Goal: Communication & Community: Answer question/provide support

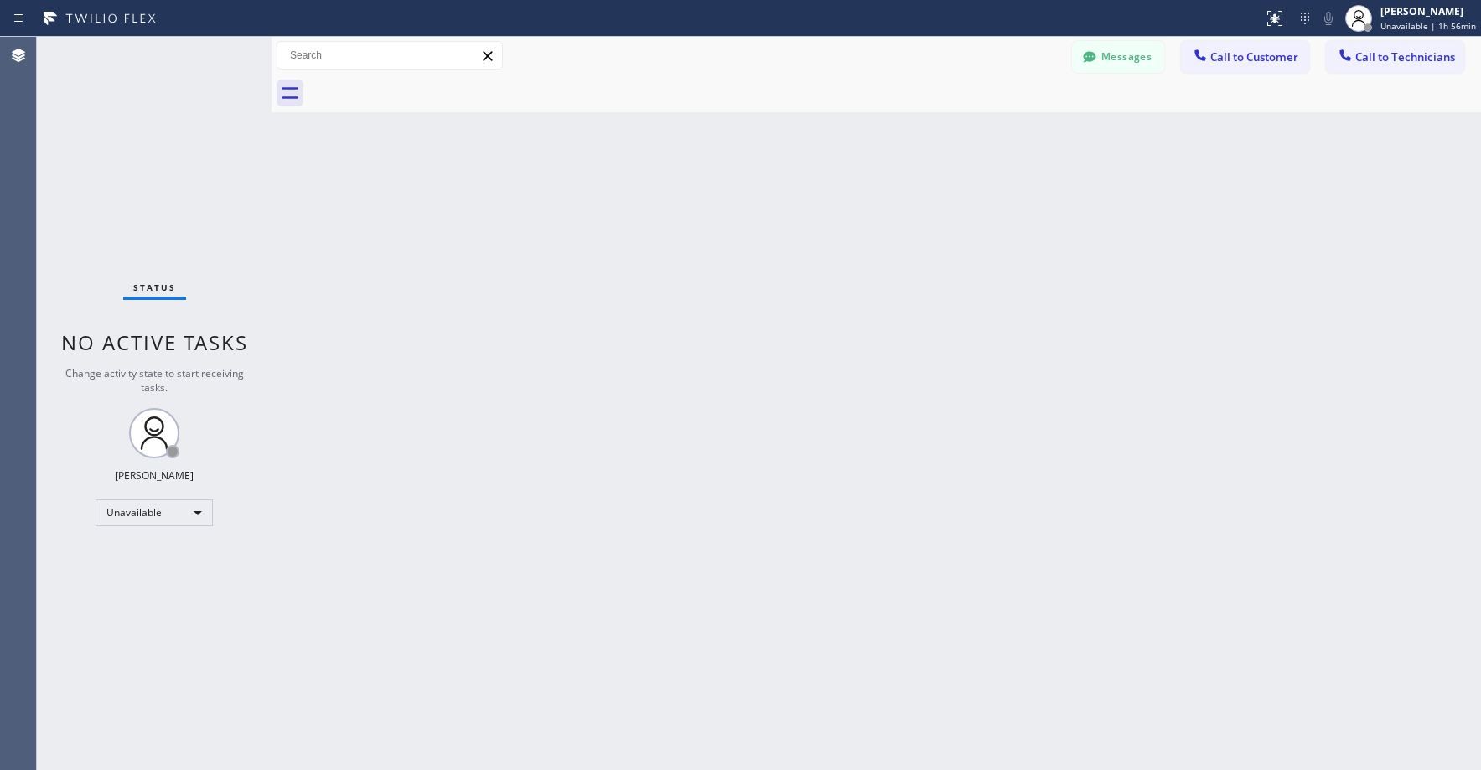
click at [115, 79] on div "Status No active tasks Change activity state to start receiving tasks. [PERSON_…" at bounding box center [154, 403] width 235 height 733
drag, startPoint x: 194, startPoint y: 189, endPoint x: 165, endPoint y: 459, distance: 271.4
click at [194, 192] on div "Status No active tasks Change activity state to start receiving tasks. [PERSON_…" at bounding box center [154, 403] width 235 height 733
drag, startPoint x: 145, startPoint y: 148, endPoint x: 146, endPoint y: 185, distance: 37.7
click at [145, 150] on div "Status No active tasks Change activity state to start receiving tasks. [PERSON_…" at bounding box center [154, 403] width 235 height 733
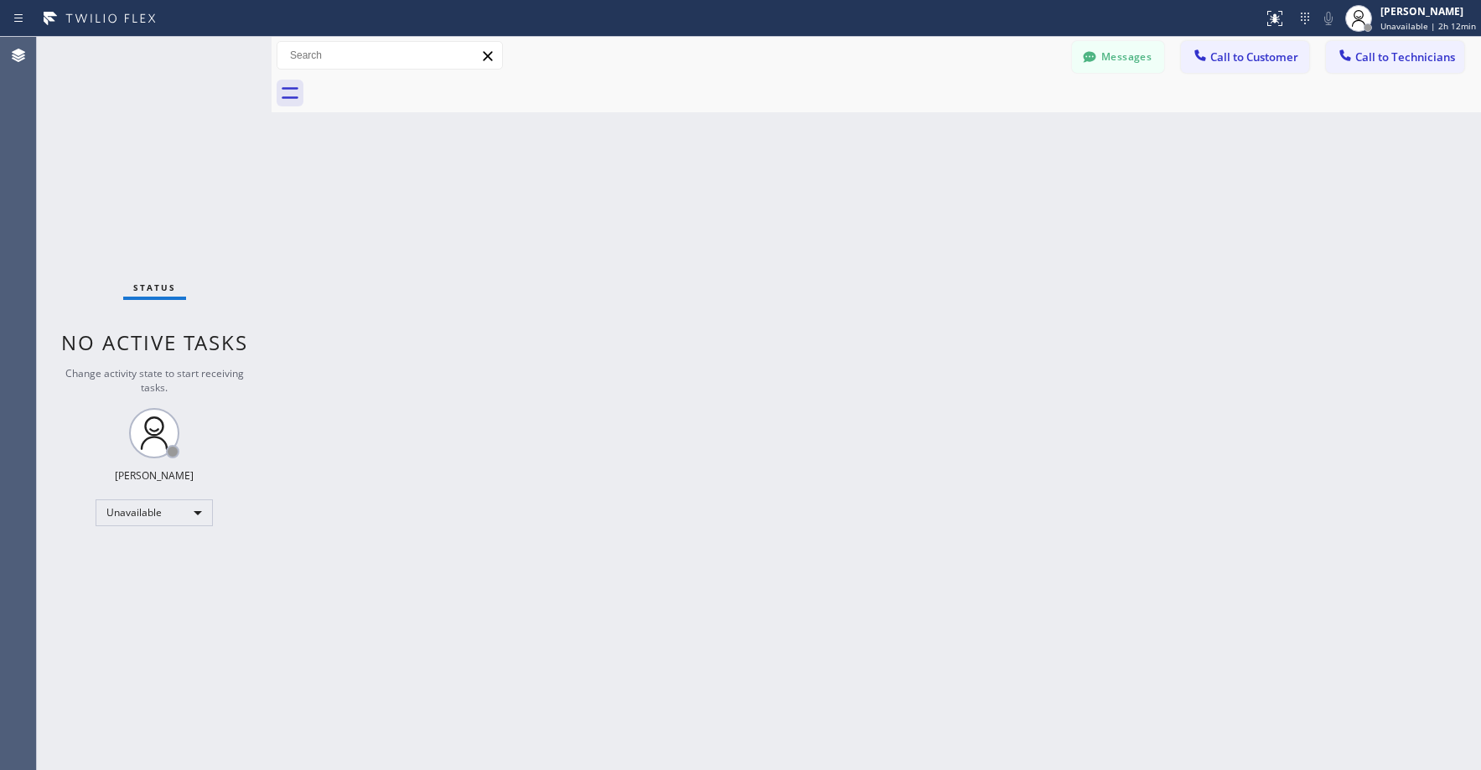
click at [231, 85] on div "Status No active tasks Change activity state to start receiving tasks. [PERSON_…" at bounding box center [154, 403] width 235 height 733
click at [1097, 56] on icon at bounding box center [1089, 57] width 17 height 17
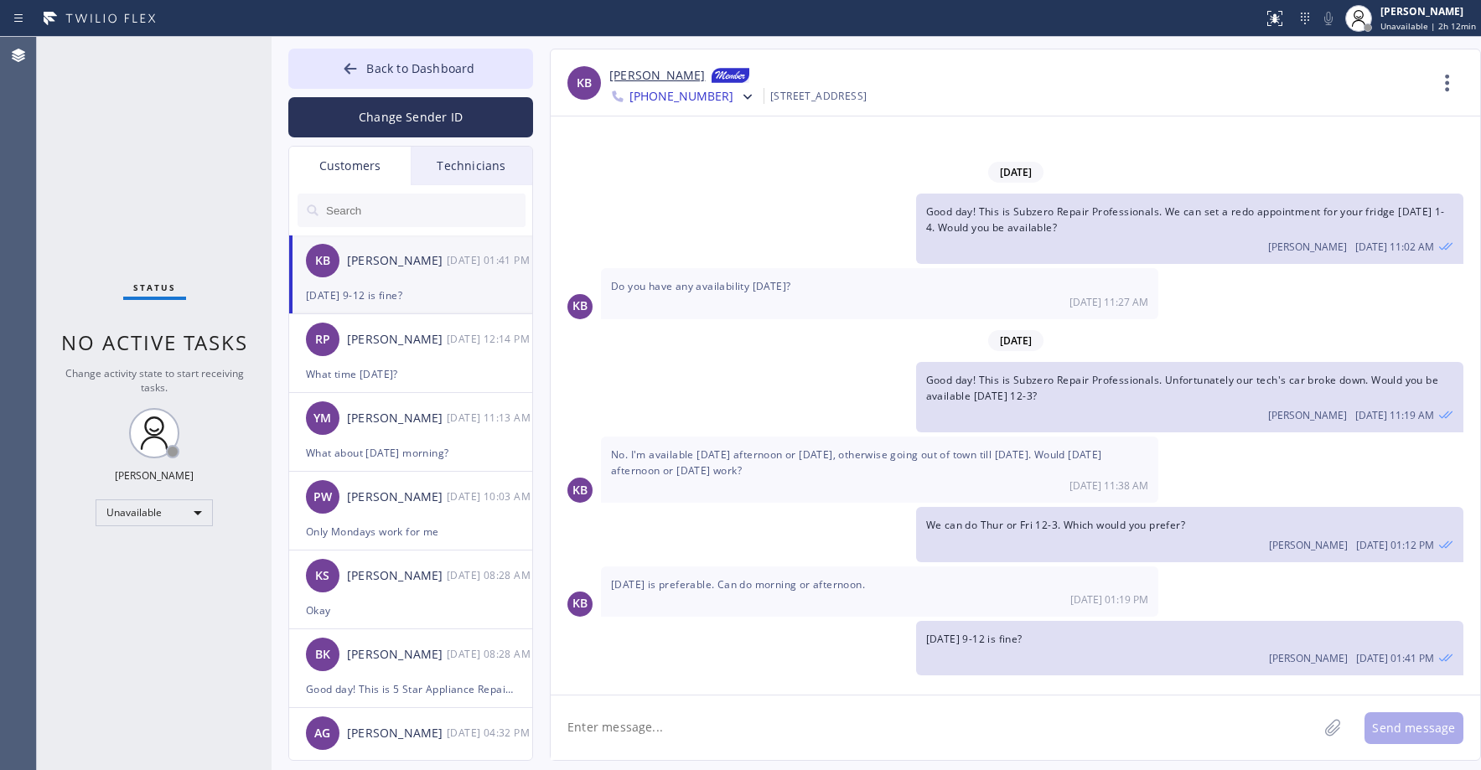
click at [402, 291] on div "[DATE] 9-12 is fine?" at bounding box center [411, 295] width 210 height 19
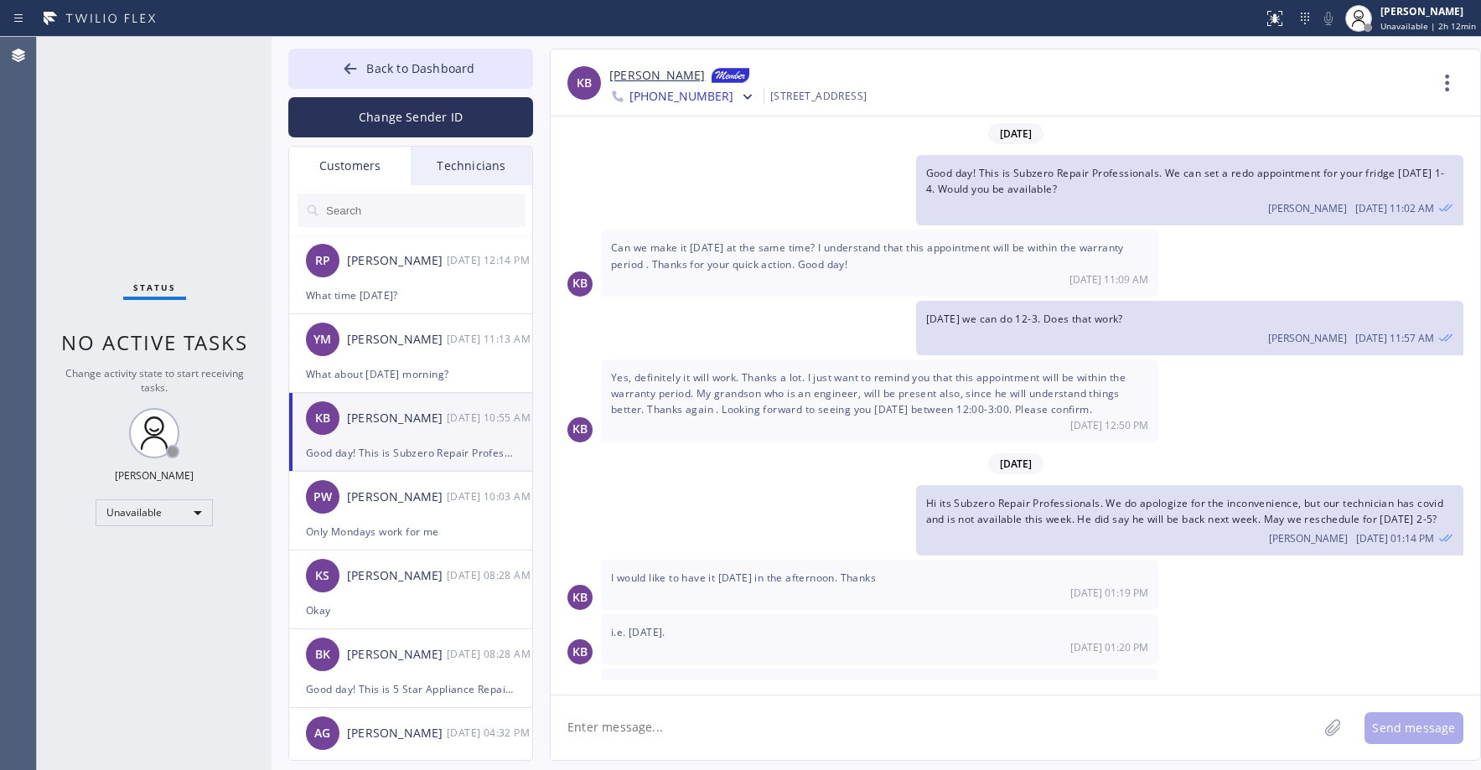
scroll to position [271, 0]
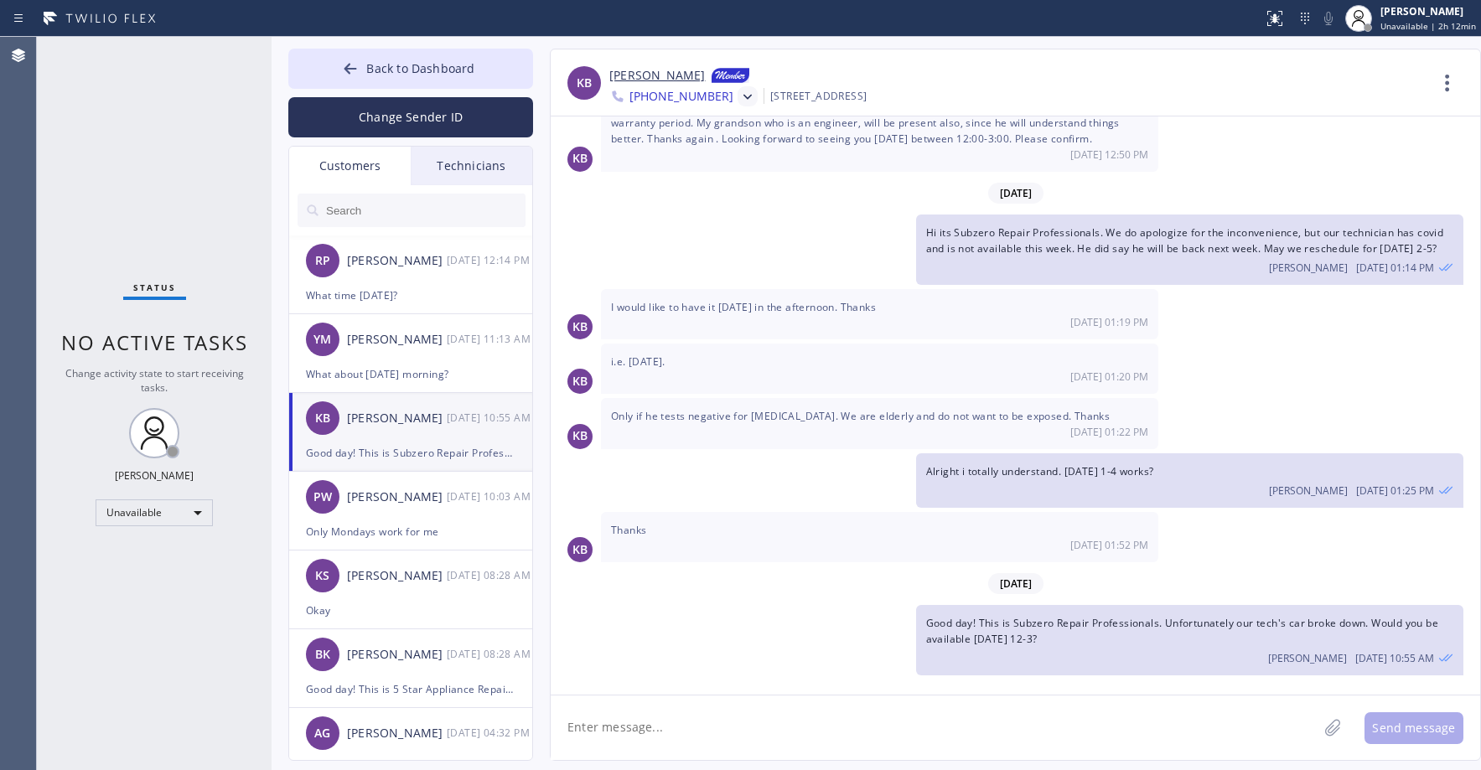
click at [739, 96] on icon at bounding box center [747, 97] width 17 height 17
click at [696, 203] on div "[PHONE_NUMBER]" at bounding box center [705, 212] width 193 height 39
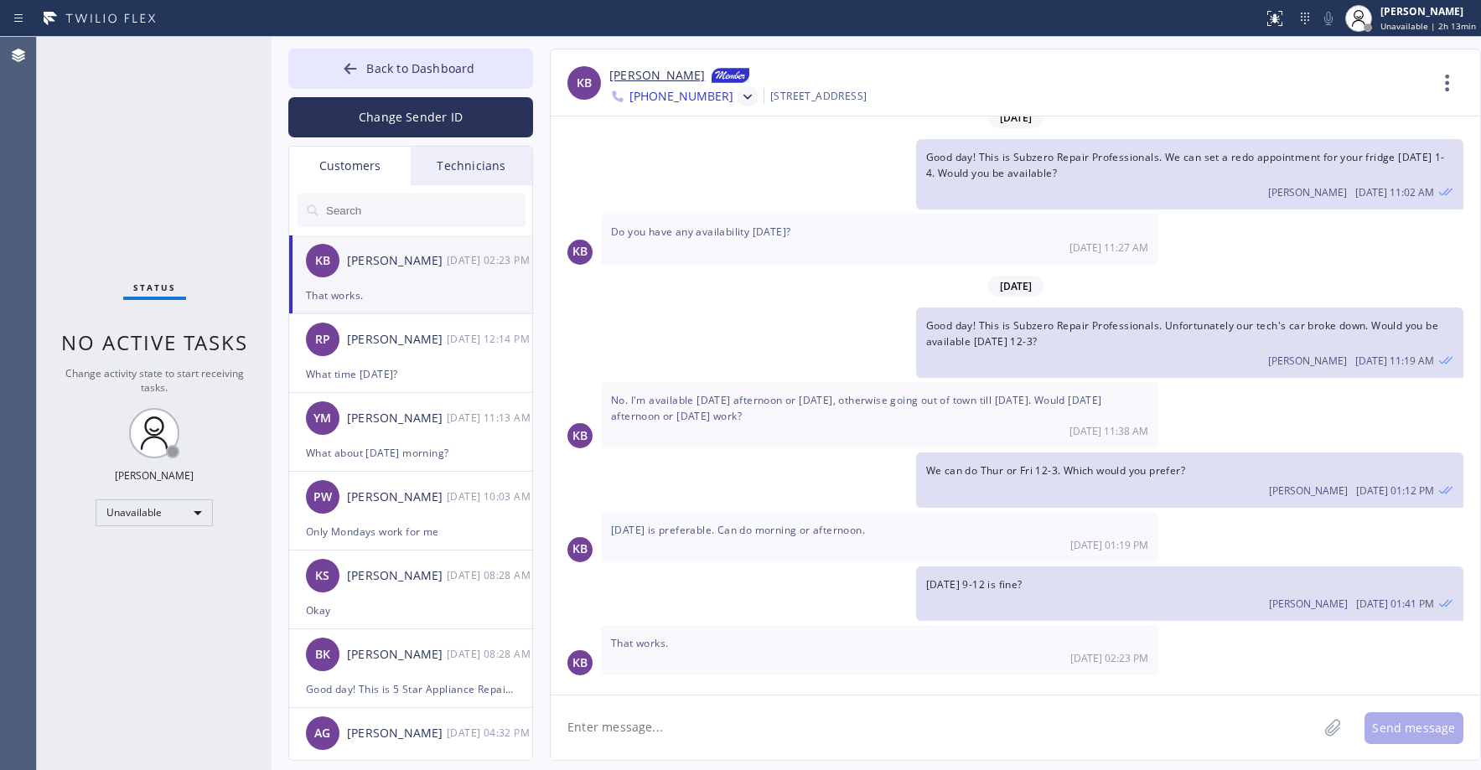
click at [641, 70] on link "[PERSON_NAME]" at bounding box center [657, 76] width 96 height 20
drag, startPoint x: 130, startPoint y: 184, endPoint x: 279, endPoint y: 48, distance: 201.7
click at [134, 181] on div "Status No active tasks Change activity state to start receiving tasks. [PERSON_…" at bounding box center [154, 403] width 235 height 733
drag, startPoint x: 137, startPoint y: 117, endPoint x: 140, endPoint y: 417, distance: 299.3
click at [137, 122] on div "Status No active tasks Change activity state to start receiving tasks. [PERSON_…" at bounding box center [154, 403] width 235 height 733
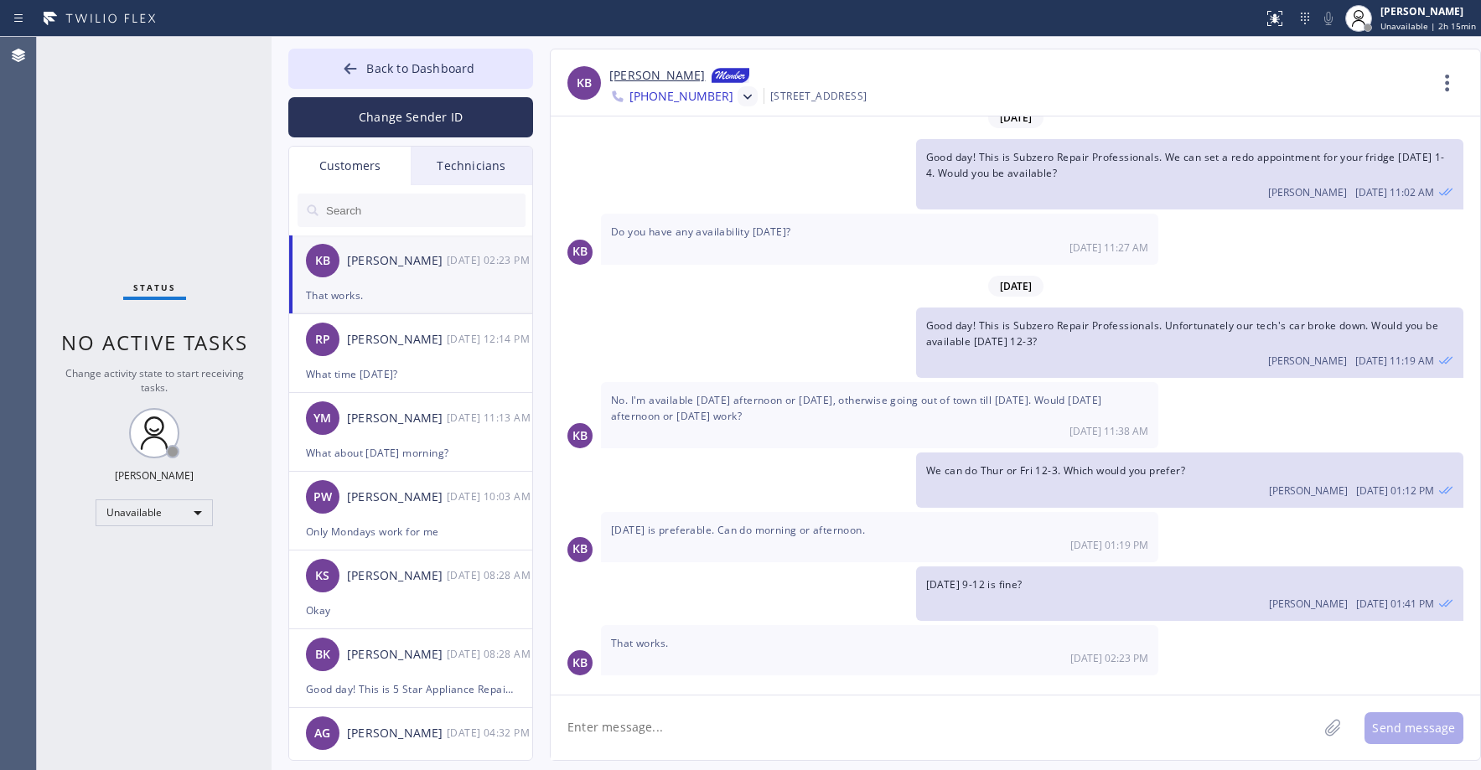
click at [128, 171] on div "Status No active tasks Change activity state to start receiving tasks. [PERSON_…" at bounding box center [154, 403] width 235 height 733
click at [420, 280] on div "KB [PERSON_NAME] [DATE] 02:23 PM" at bounding box center [411, 261] width 245 height 50
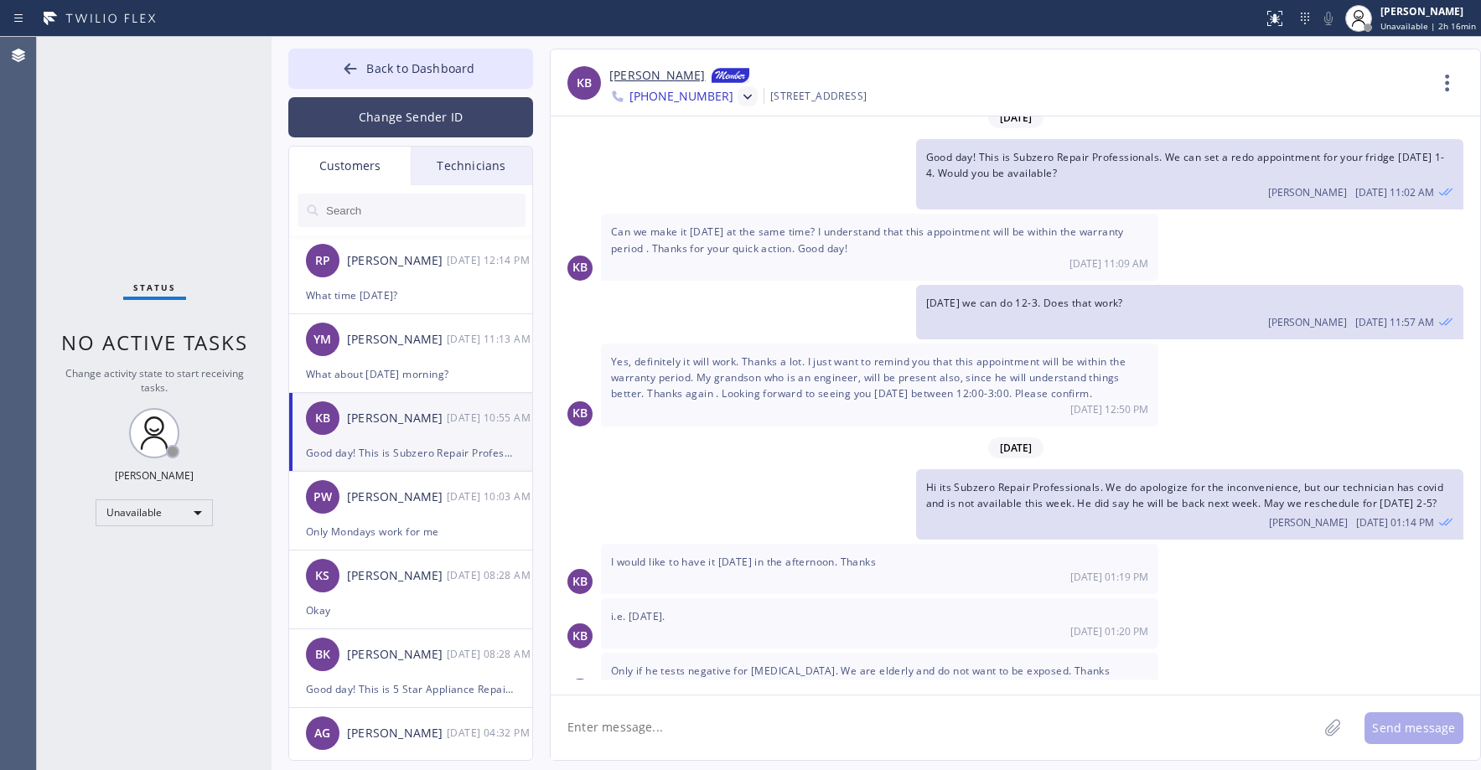
scroll to position [271, 0]
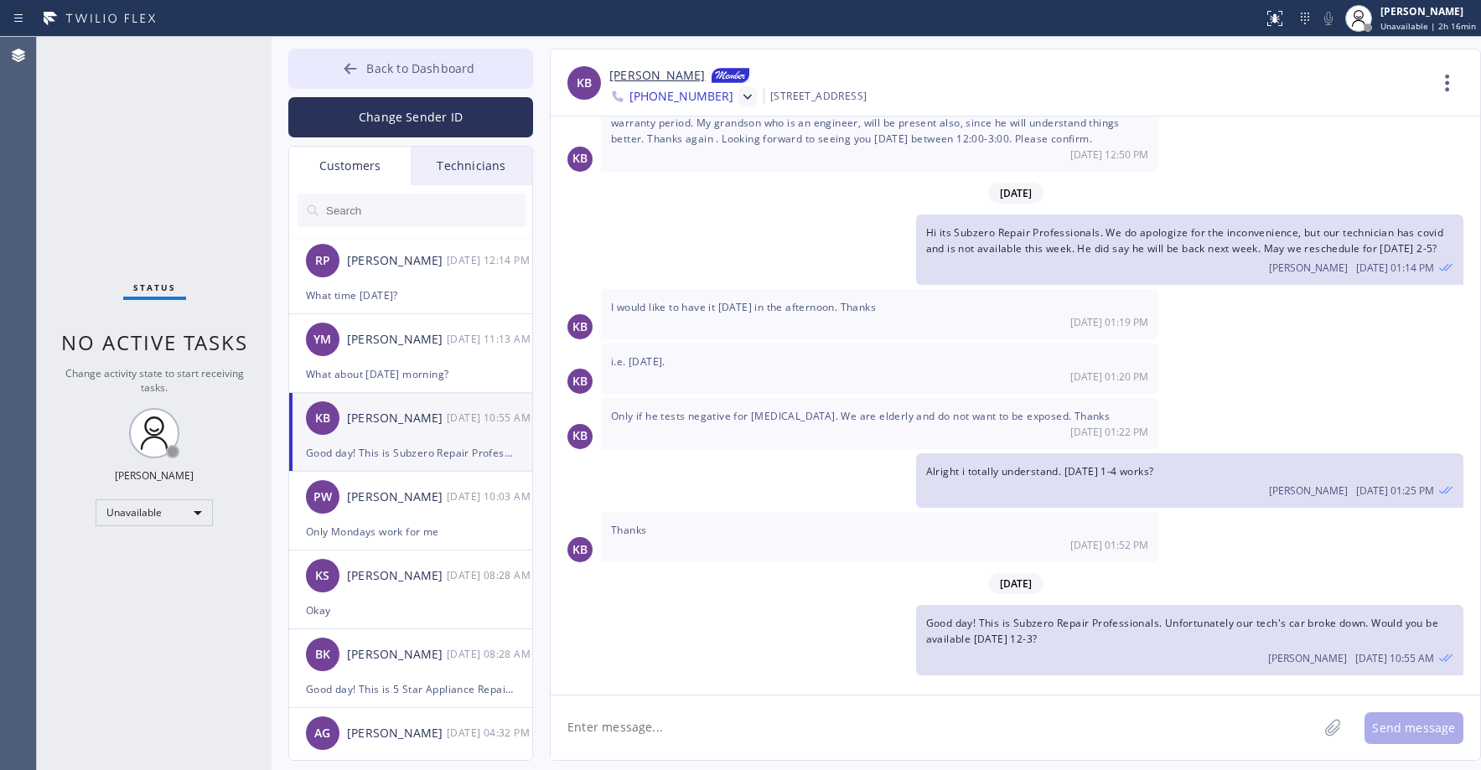
click at [407, 69] on span "Back to Dashboard" at bounding box center [420, 68] width 108 height 16
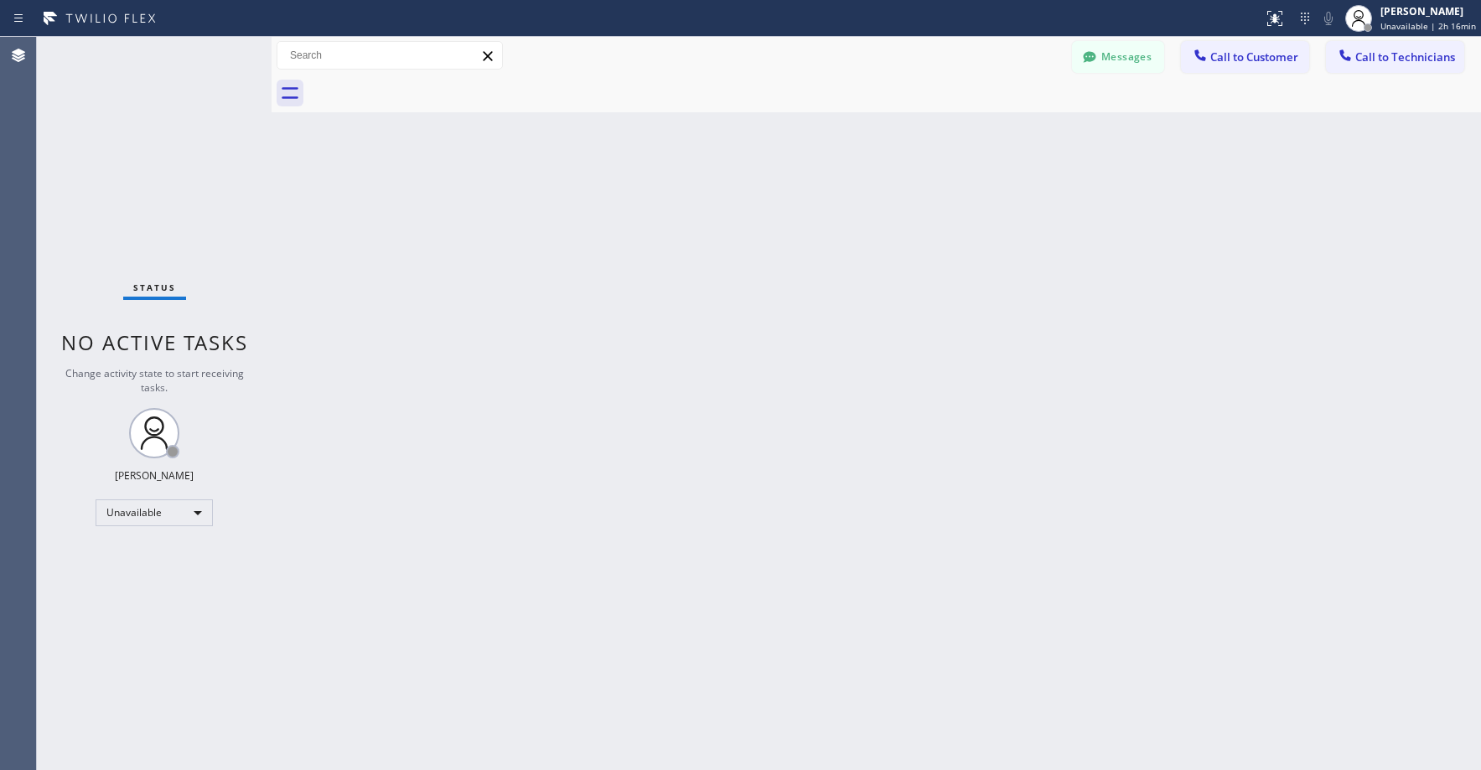
drag, startPoint x: 170, startPoint y: 103, endPoint x: 136, endPoint y: 369, distance: 267.9
click at [170, 104] on div "Status No active tasks Change activity state to start receiving tasks. [PERSON_…" at bounding box center [154, 403] width 235 height 733
click at [120, 163] on div "Status No active tasks Change activity state to start receiving tasks. [PERSON_…" at bounding box center [154, 403] width 235 height 733
click at [147, 178] on div "Status No active tasks Change activity state to start receiving tasks. [PERSON_…" at bounding box center [154, 403] width 235 height 733
click at [136, 511] on div "Unavailable" at bounding box center [154, 513] width 117 height 27
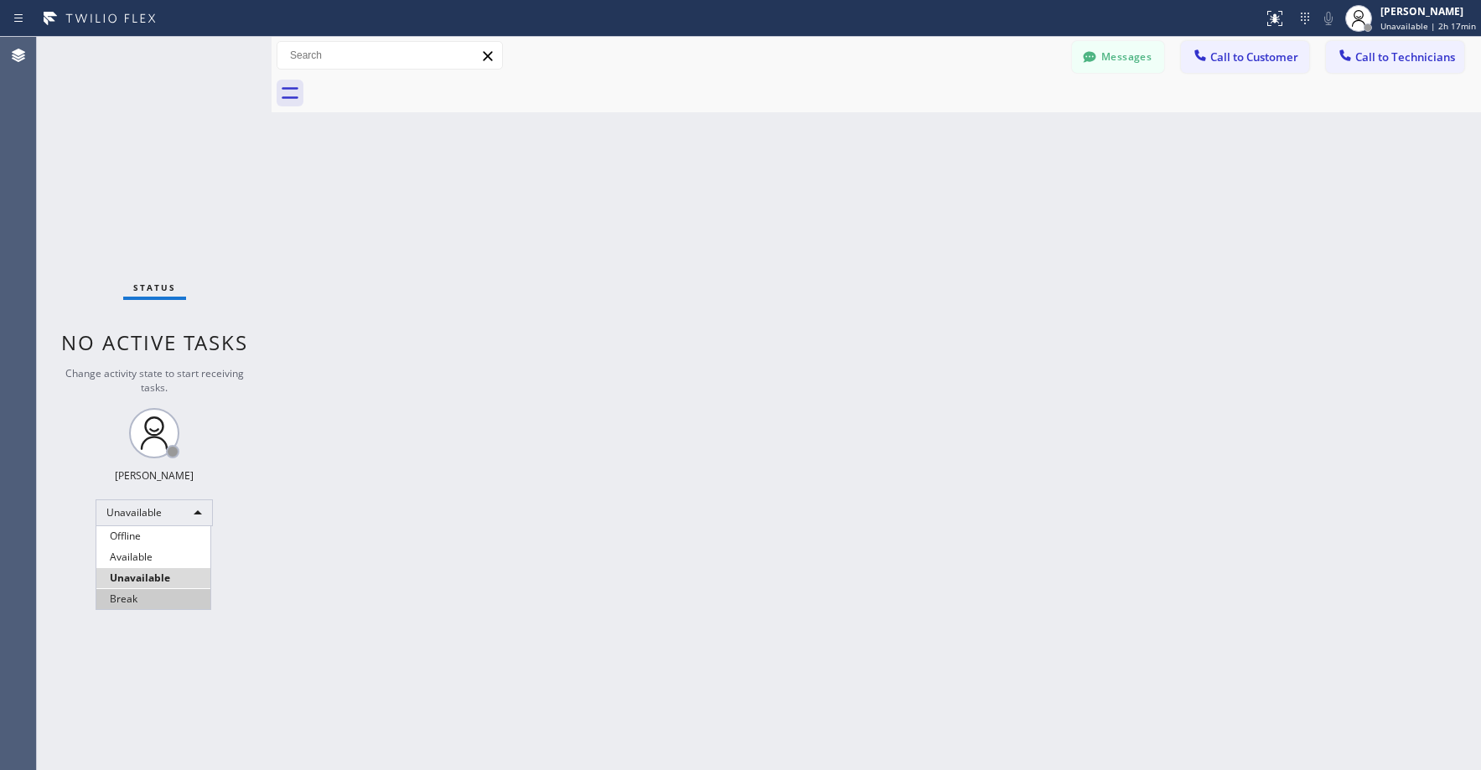
click at [134, 598] on li "Break" at bounding box center [153, 599] width 114 height 20
drag, startPoint x: 187, startPoint y: 181, endPoint x: 593, endPoint y: 302, distance: 424.1
click at [593, 302] on div "Back to Dashboard Change Sender ID Customers Technicians RP [PERSON_NAME] [DATE…" at bounding box center [877, 403] width 1210 height 733
click at [137, 162] on div "Status No active tasks Change activity state to start receiving tasks. [PERSON_…" at bounding box center [154, 403] width 235 height 733
click at [1134, 73] on div "Messages Call to Customer Call to Technicians Outbound call Location Clean Duct…" at bounding box center [877, 56] width 1210 height 38
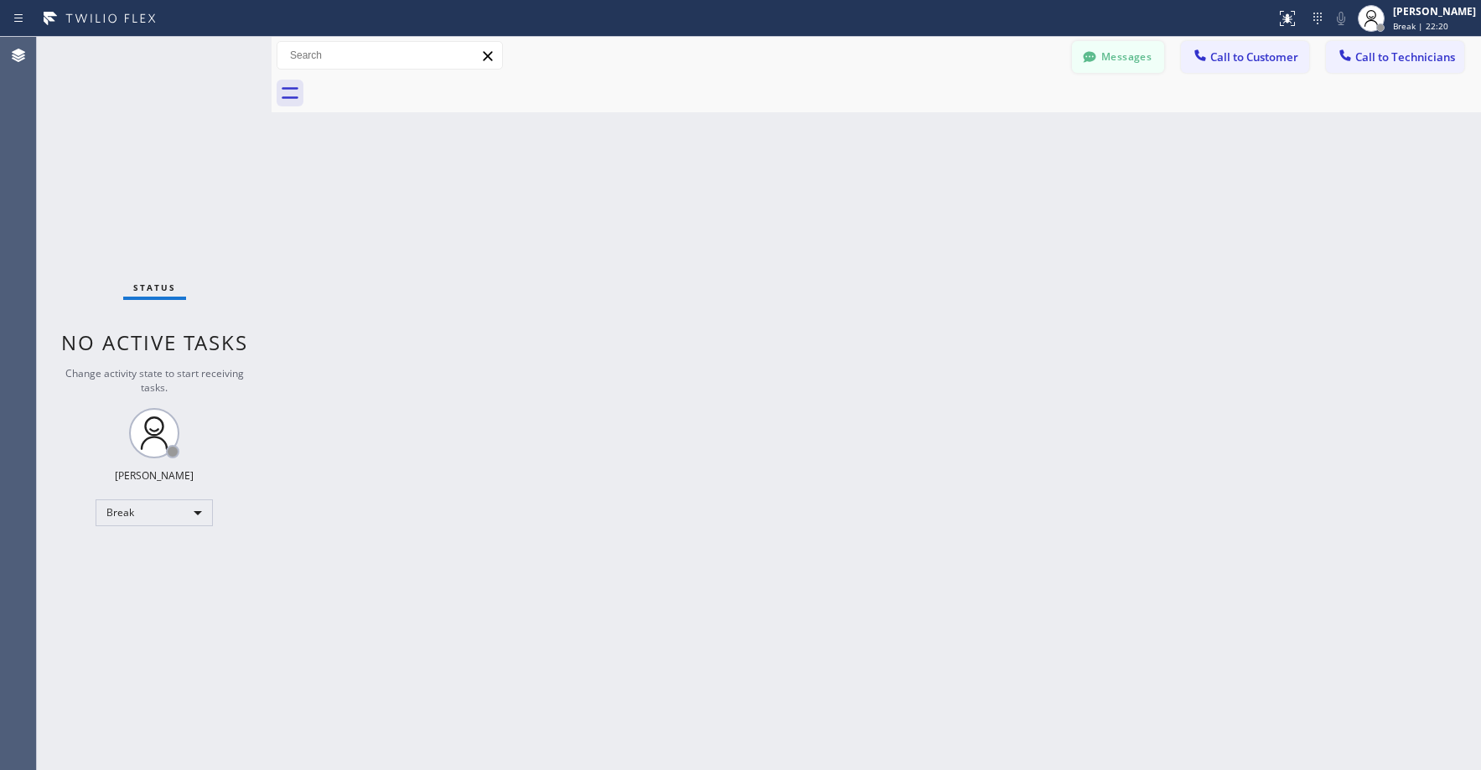
click at [1101, 65] on button "Messages" at bounding box center [1118, 57] width 92 height 32
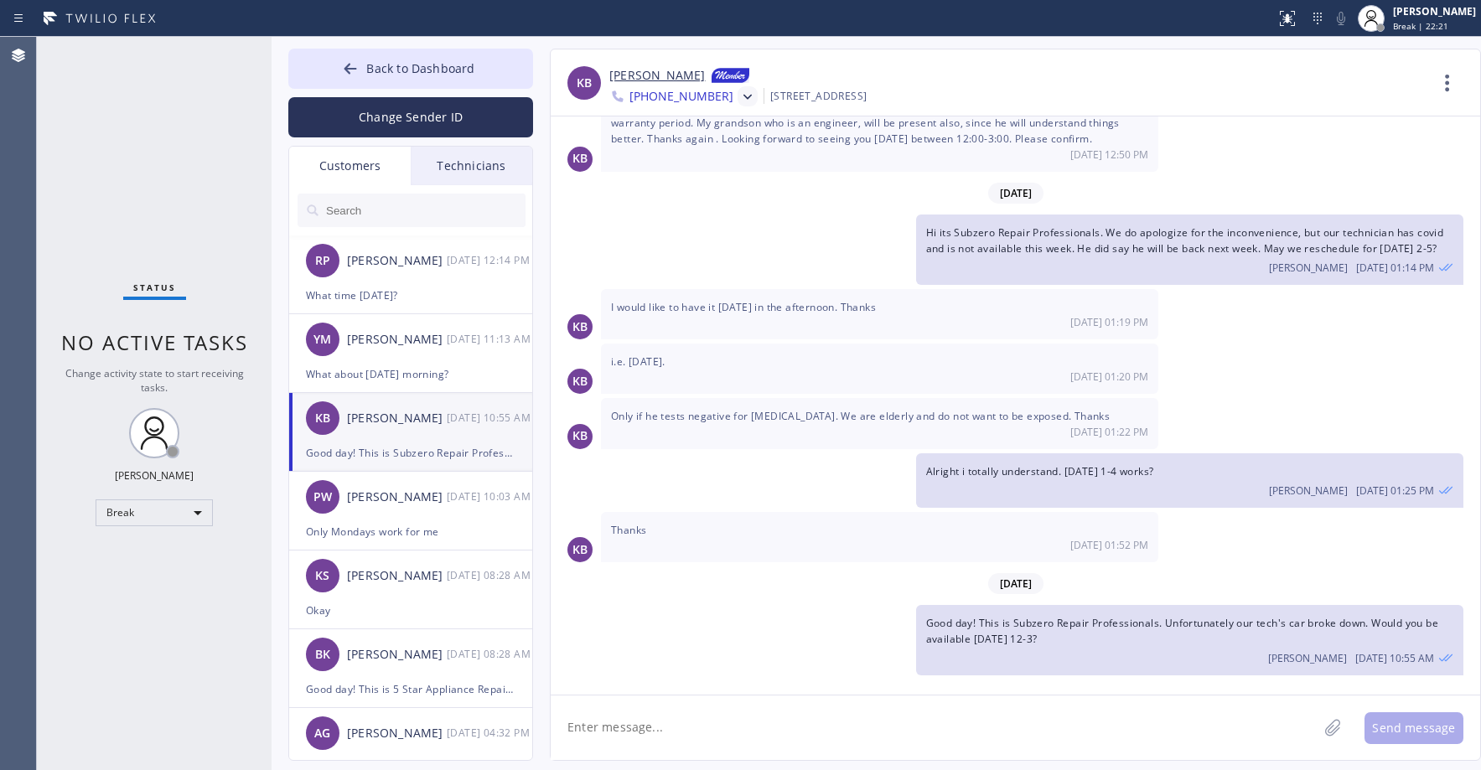
click at [333, 159] on div "Customers" at bounding box center [350, 166] width 122 height 39
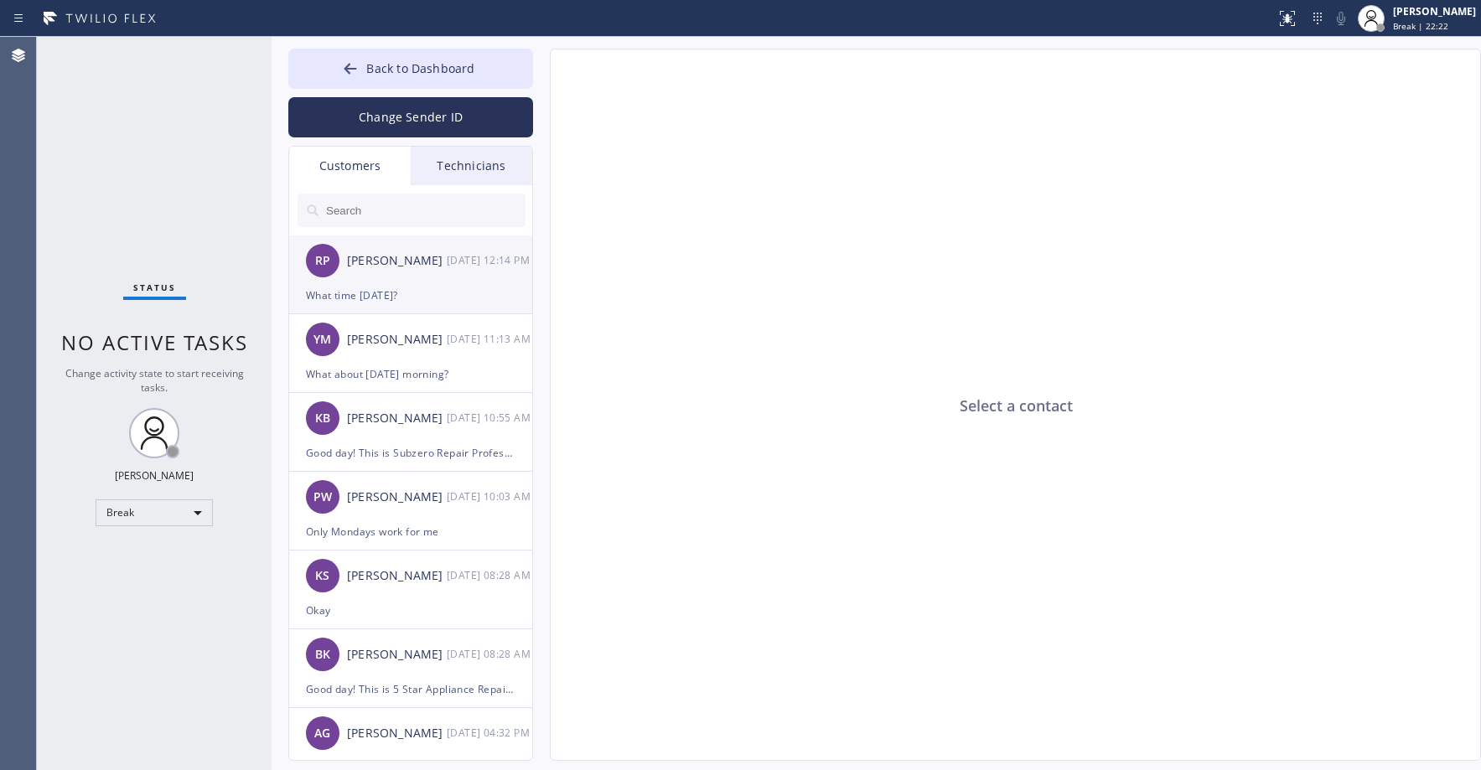
click at [410, 288] on div "What time [DATE]?" at bounding box center [411, 295] width 210 height 19
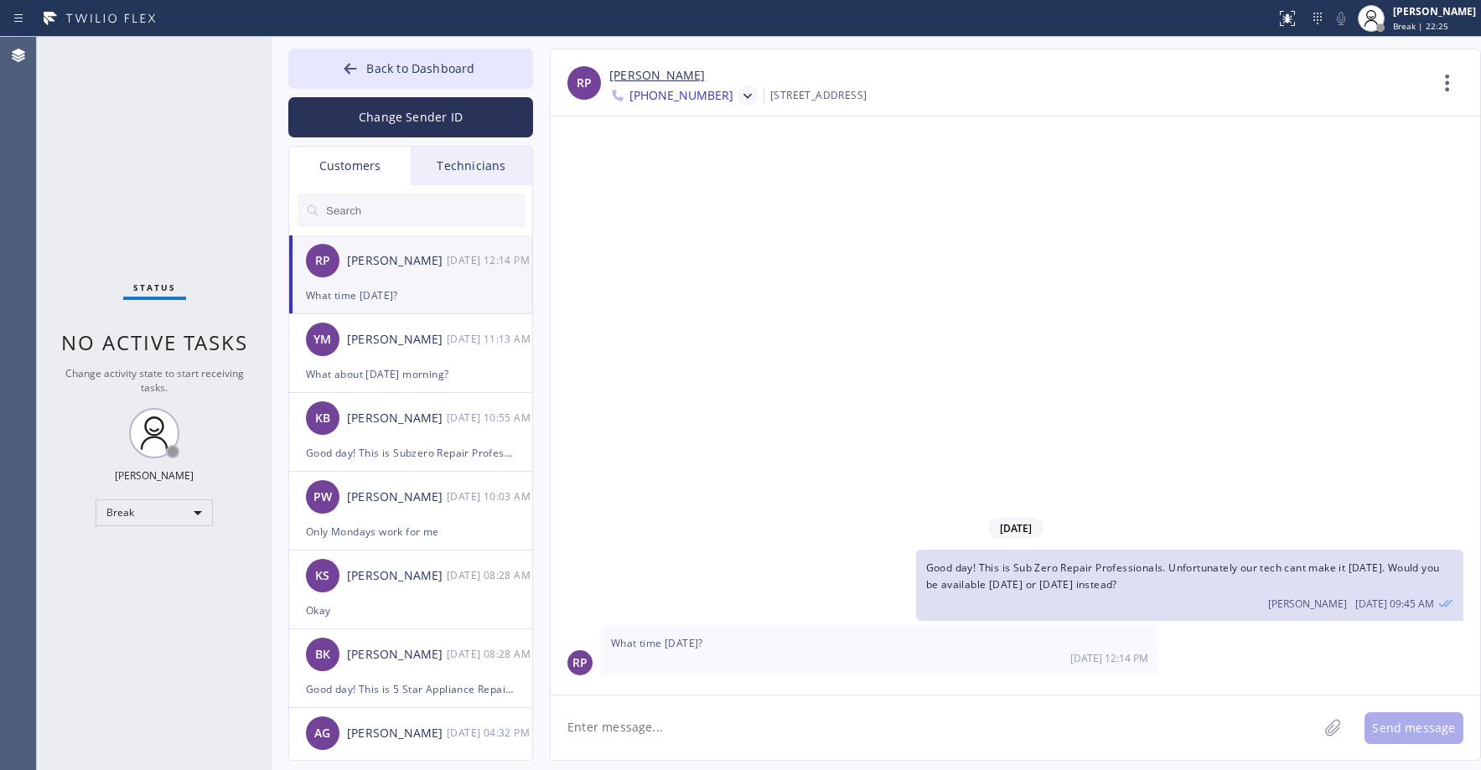
click at [739, 99] on icon at bounding box center [747, 96] width 17 height 17
click at [704, 199] on div "[PHONE_NUMBER]" at bounding box center [705, 211] width 193 height 39
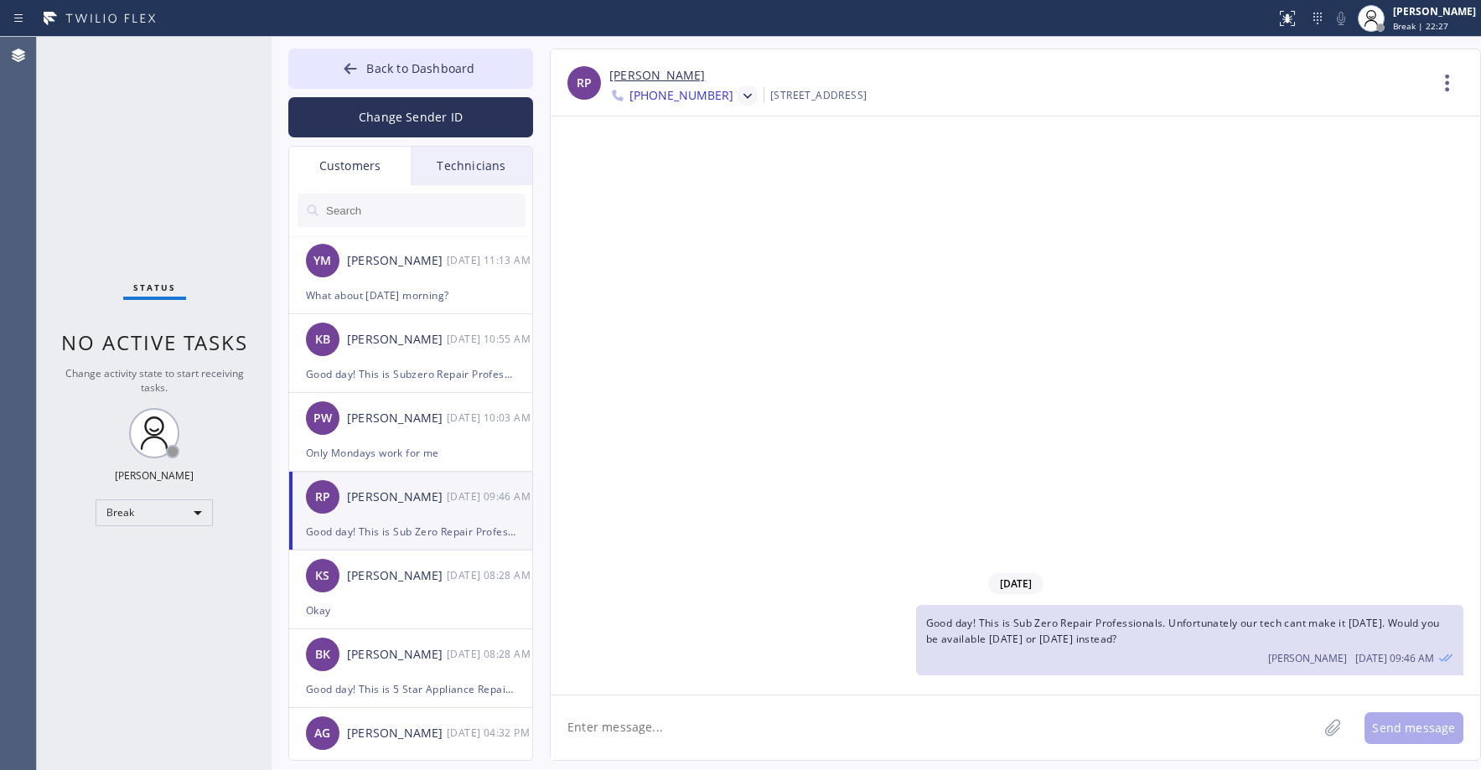
click at [739, 100] on icon at bounding box center [747, 96] width 17 height 17
click at [709, 173] on div "[PHONE_NUMBER]" at bounding box center [705, 172] width 193 height 39
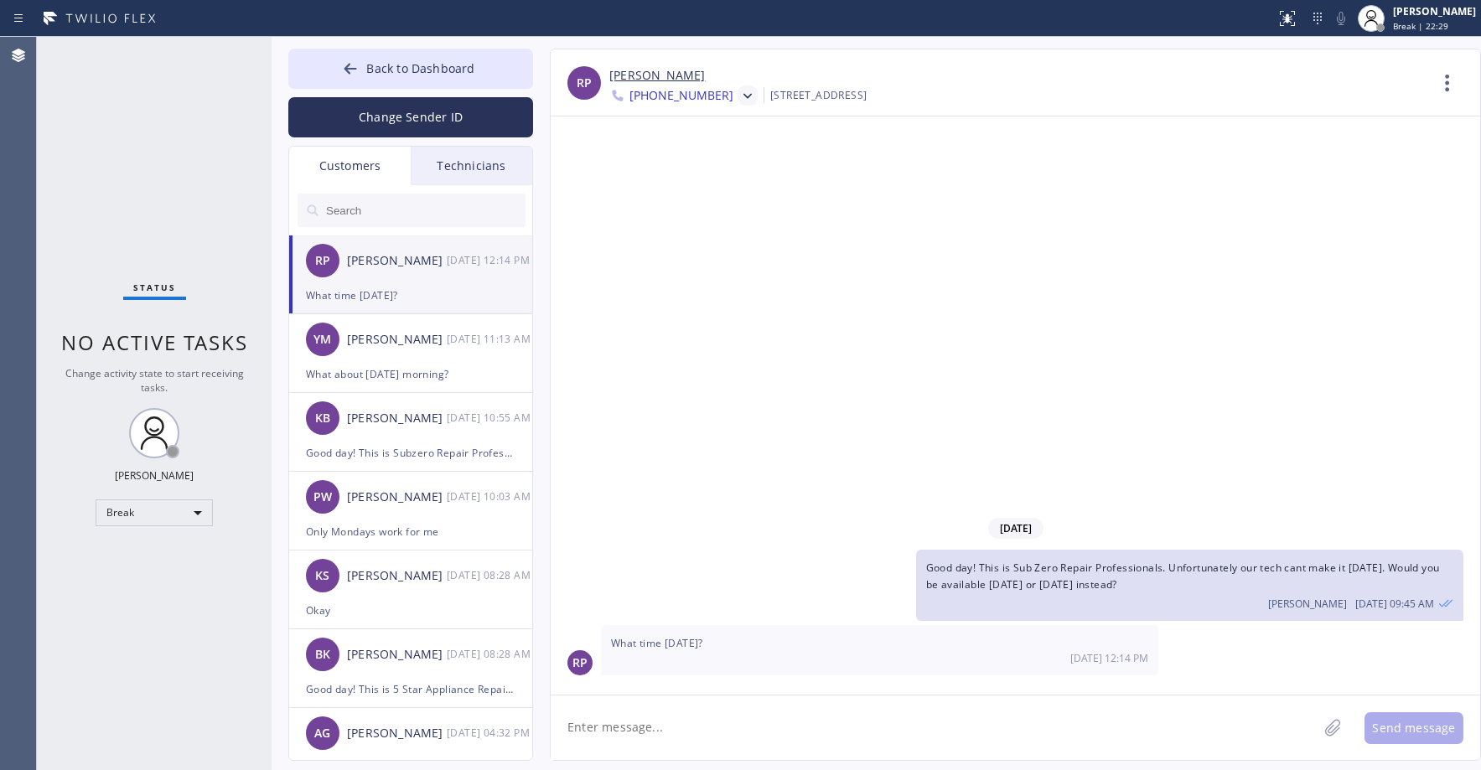
click at [670, 737] on textarea at bounding box center [934, 728] width 767 height 65
click at [656, 725] on textarea at bounding box center [934, 728] width 767 height 65
type textarea "We can try [PERSON_NAME] 3-6. But [DATE] 12-3 would be better"
click at [1407, 724] on button "Send message" at bounding box center [1414, 728] width 99 height 32
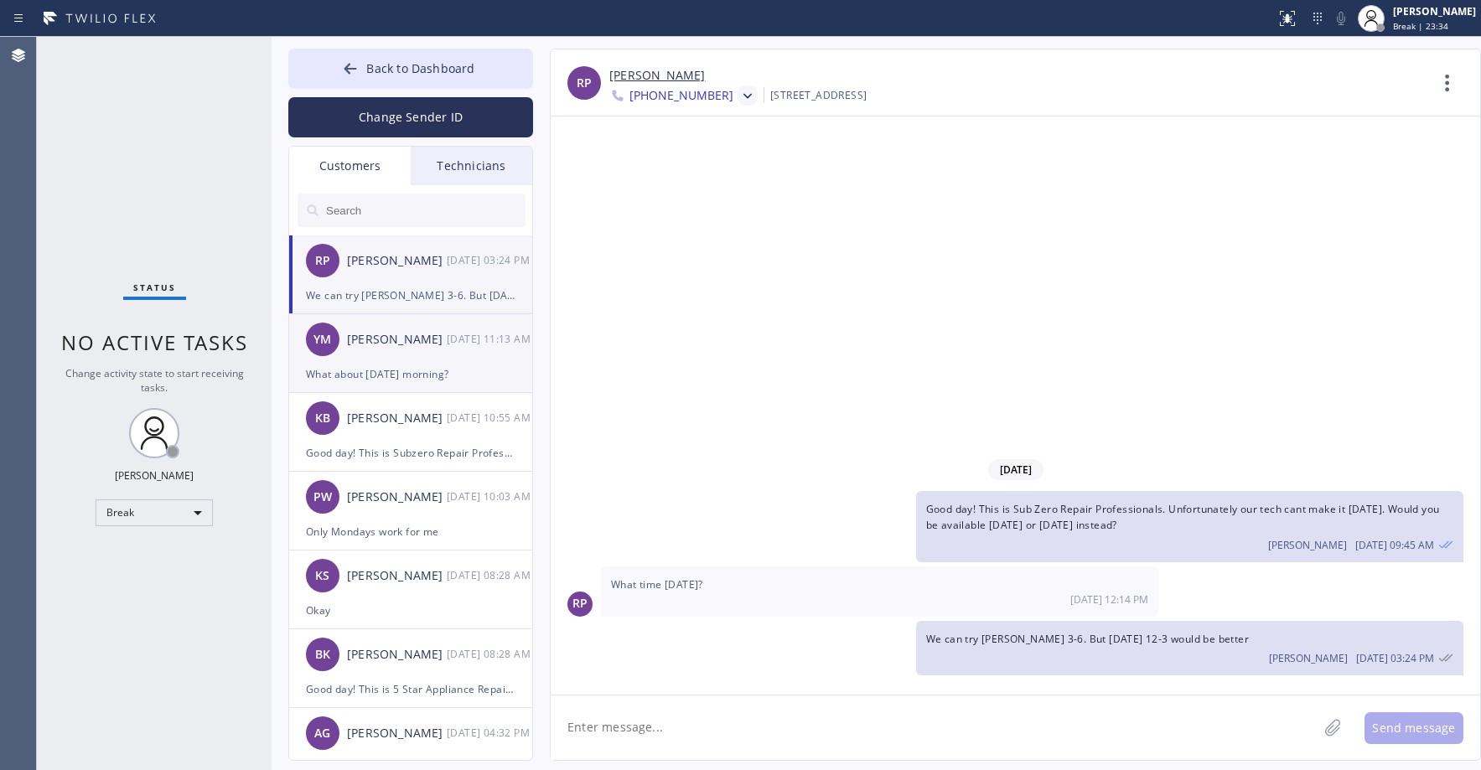
click at [422, 360] on div "YM [PERSON_NAME] [DATE] 11:13 AM" at bounding box center [411, 339] width 245 height 50
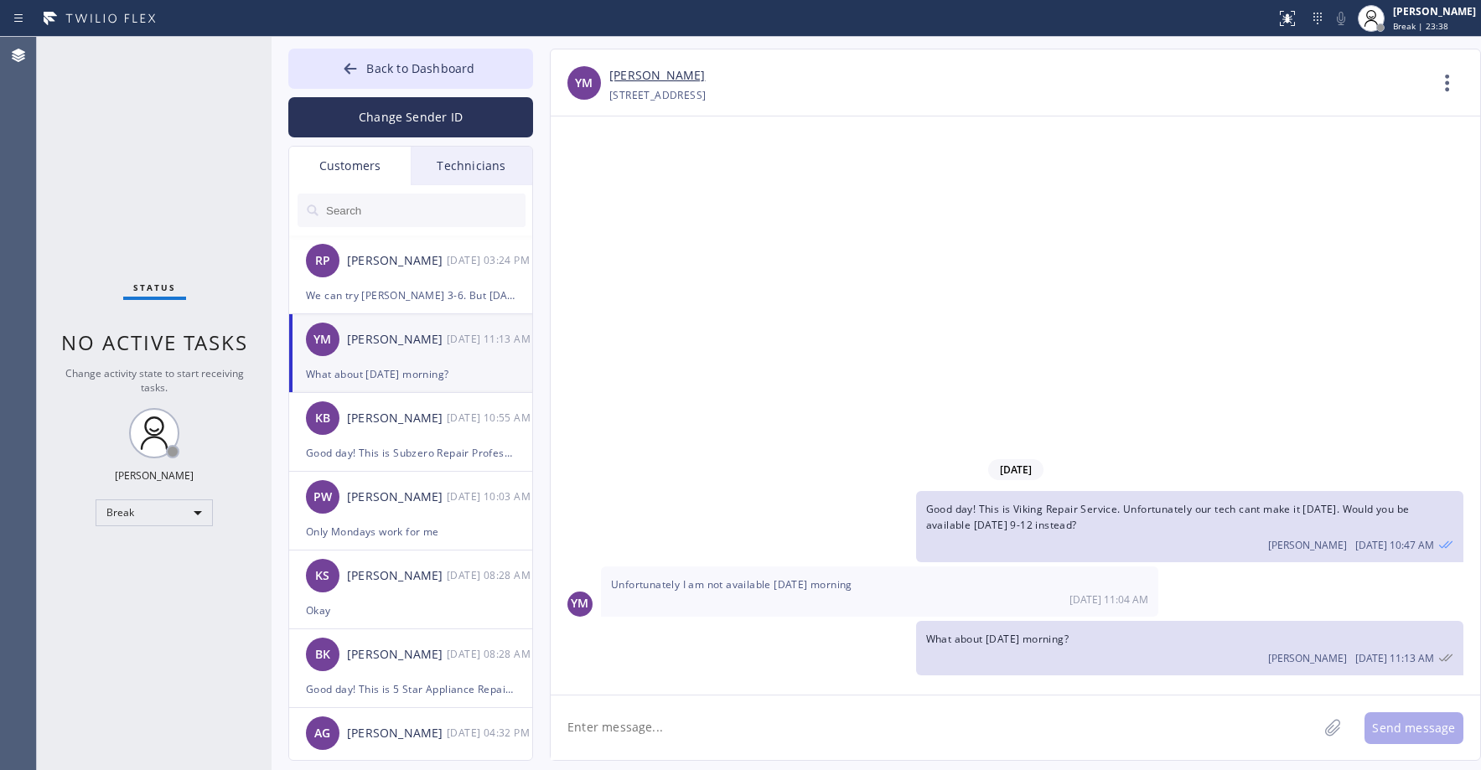
click at [651, 73] on link "[PERSON_NAME]" at bounding box center [657, 75] width 96 height 19
drag, startPoint x: 163, startPoint y: 107, endPoint x: 117, endPoint y: 300, distance: 198.2
click at [163, 108] on div "Status No active tasks Change activity state to start receiving tasks. [PERSON_…" at bounding box center [154, 403] width 235 height 733
click at [381, 69] on span "Back to Dashboard" at bounding box center [420, 68] width 108 height 16
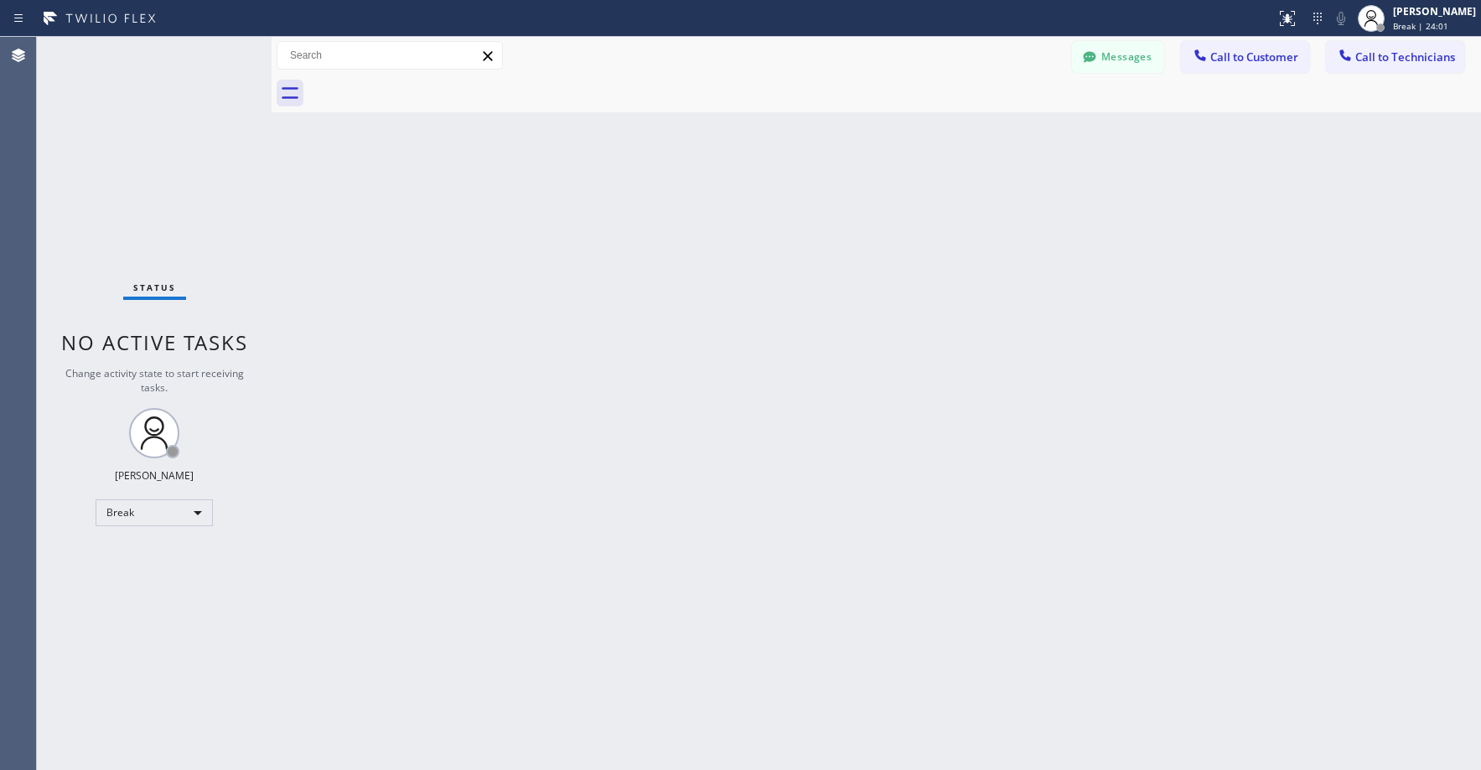
click at [131, 176] on div "Status No active tasks Change activity state to start receiving tasks. [PERSON_…" at bounding box center [154, 403] width 235 height 733
click at [140, 510] on div "Break" at bounding box center [154, 513] width 117 height 27
click at [134, 575] on li "Unavailable" at bounding box center [153, 578] width 114 height 20
click at [189, 203] on div "Status No active tasks Change activity state to start receiving tasks. [PERSON_…" at bounding box center [154, 403] width 235 height 733
click at [1132, 54] on button "Messages" at bounding box center [1118, 57] width 92 height 32
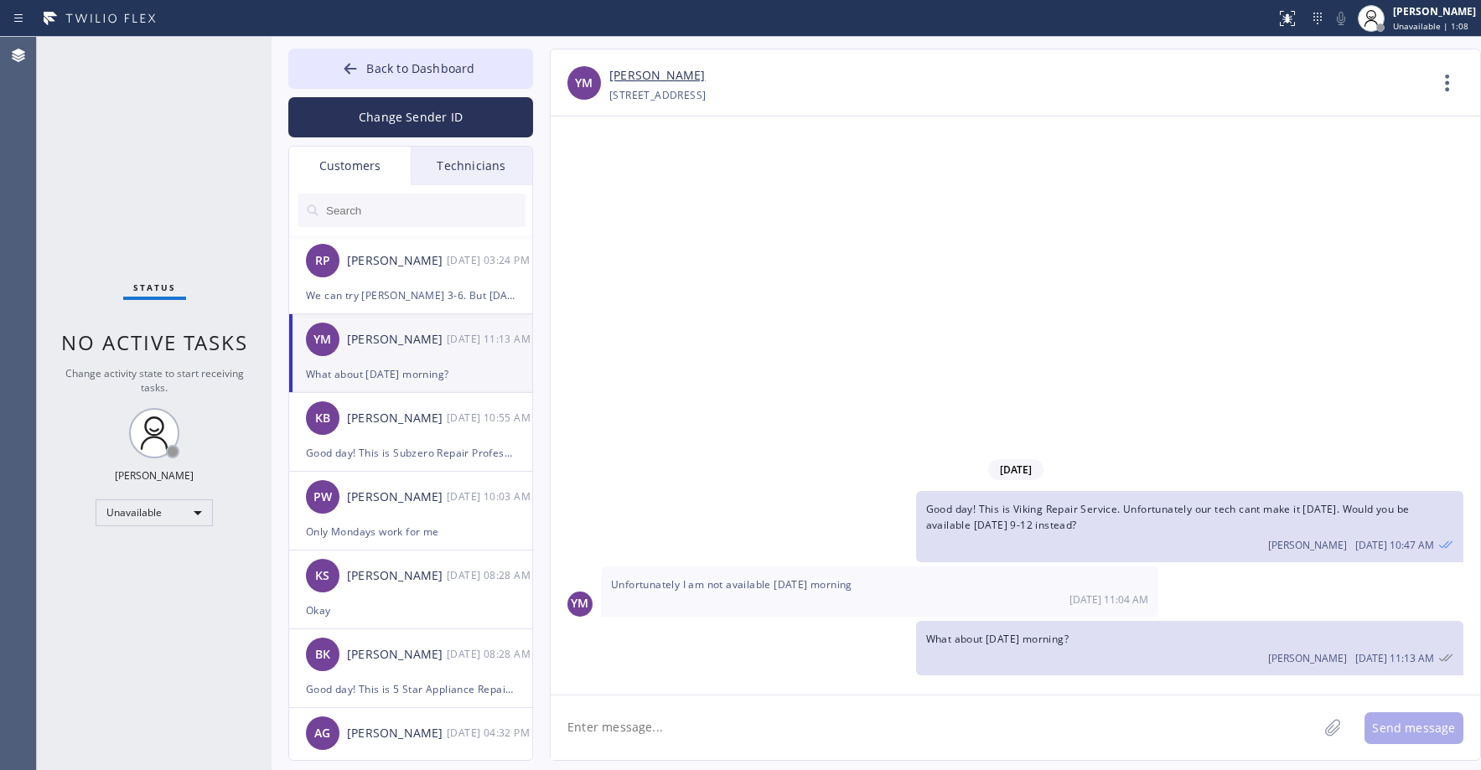
click at [365, 209] on input "text" at bounding box center [424, 211] width 201 height 34
click at [112, 173] on div "Status No active tasks Change activity state to start receiving tasks. [PERSON_…" at bounding box center [154, 403] width 235 height 733
click at [396, 211] on input "text" at bounding box center [424, 211] width 201 height 34
paste input "D4VIGA-REDO"
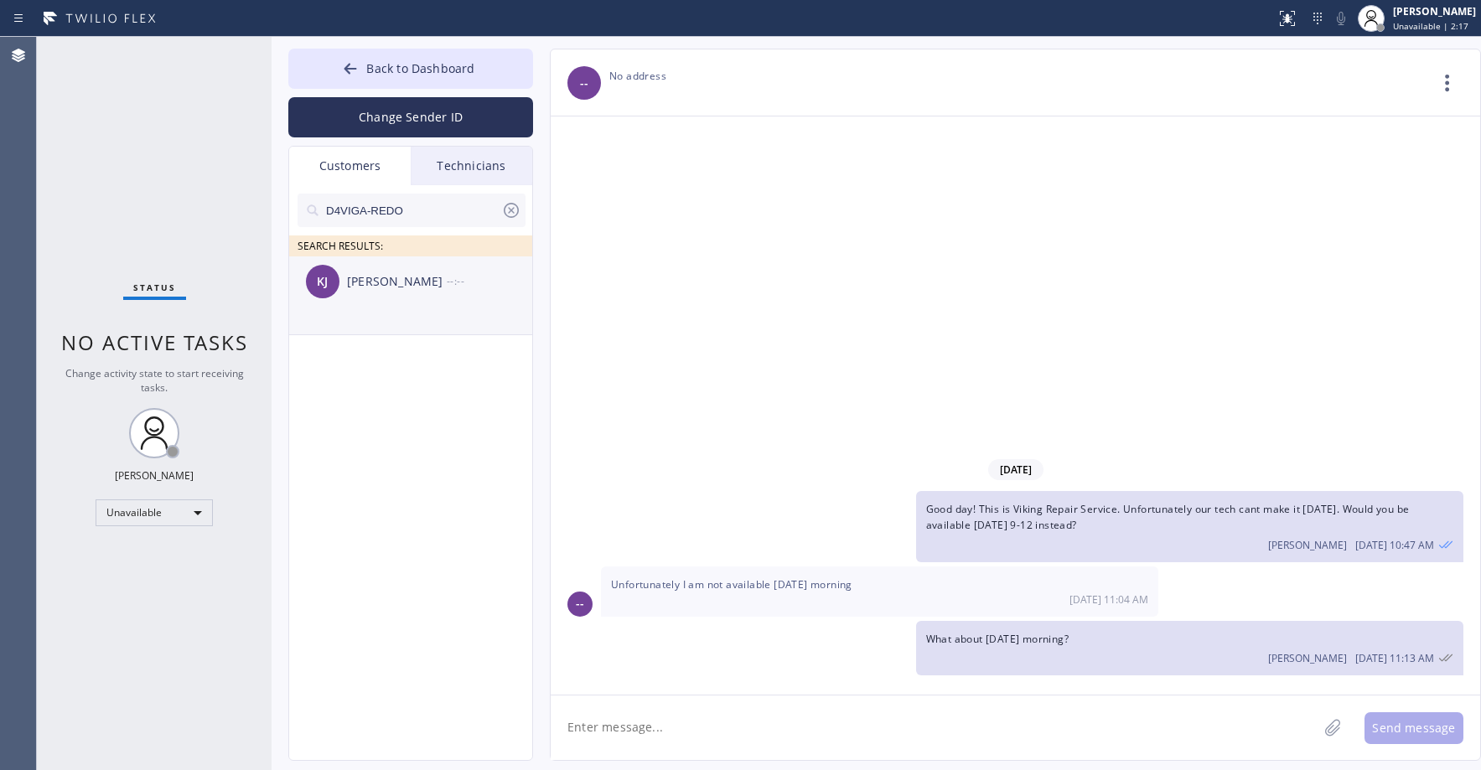
type input "D4VIGA-REDO"
click at [389, 313] on li "[PERSON_NAME] [PERSON_NAME] --:--" at bounding box center [411, 295] width 245 height 79
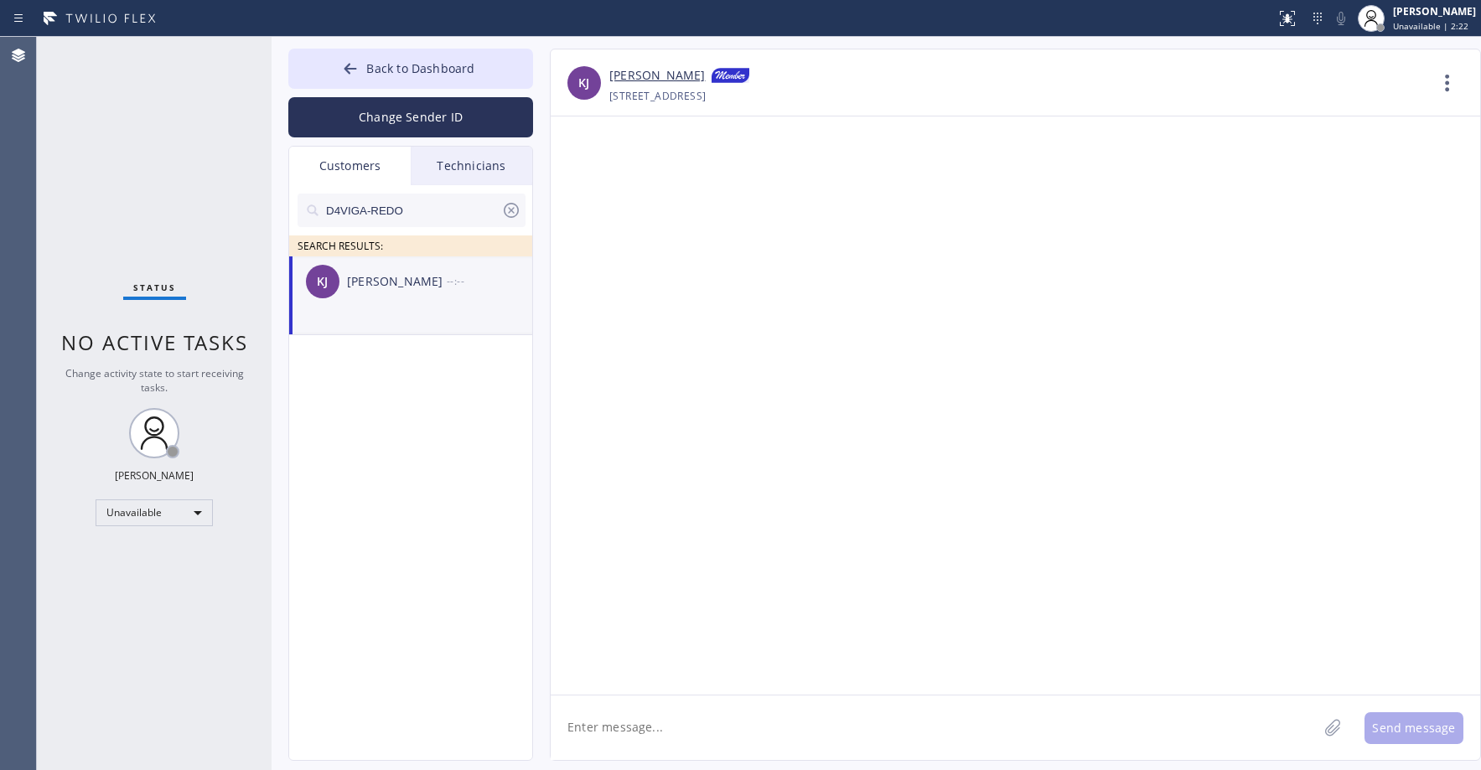
click at [150, 138] on div "Status No active tasks Change activity state to start receiving tasks. [PERSON_…" at bounding box center [154, 403] width 235 height 733
click at [406, 293] on div "[PERSON_NAME] [PERSON_NAME] --:--" at bounding box center [411, 281] width 245 height 50
click at [669, 734] on textarea at bounding box center [934, 728] width 767 height 65
paste textarea "[PERSON_NAME] Monogram Repair Master"
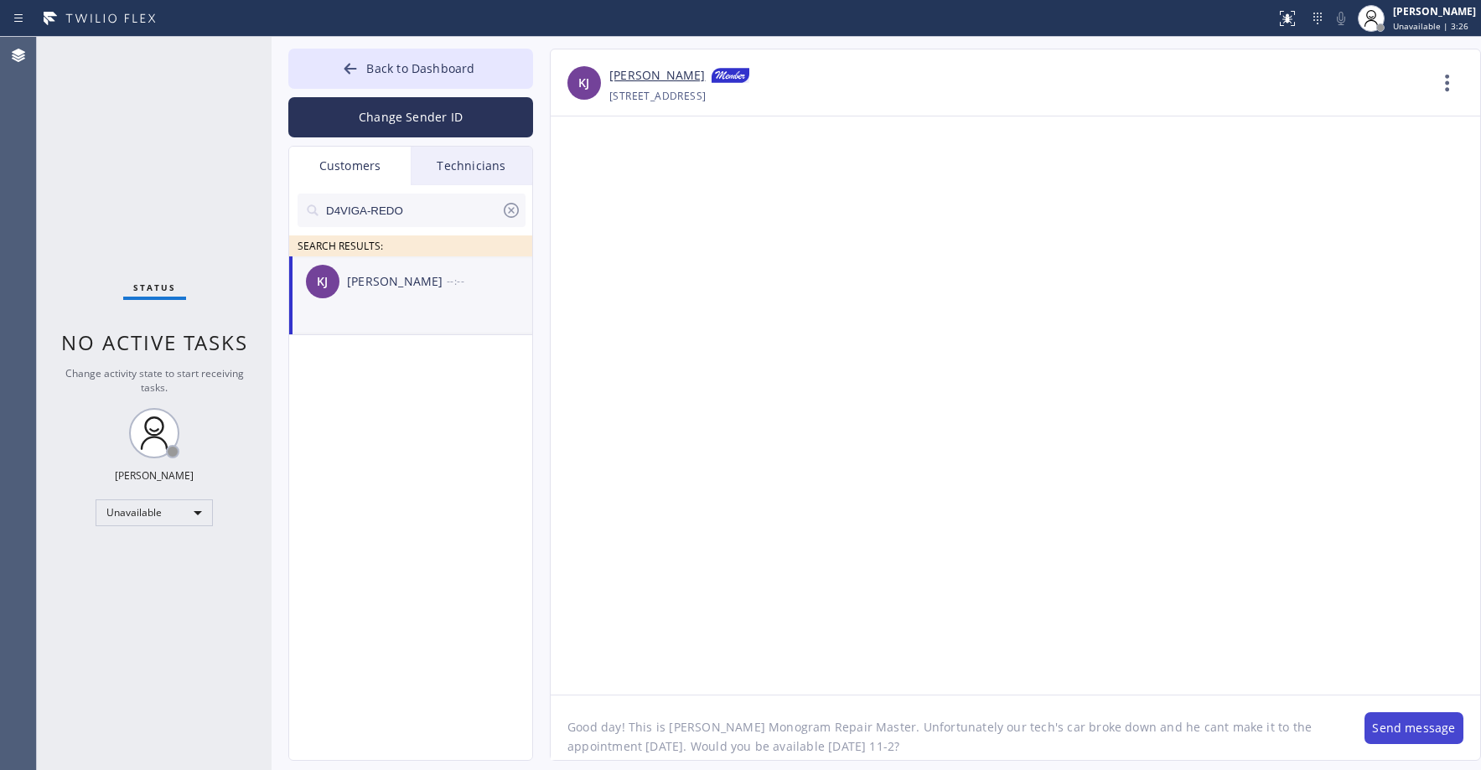
type textarea "Good day! This is [PERSON_NAME] Monogram Repair Master. Unfortunately our tech'…"
click at [1412, 737] on button "Send message" at bounding box center [1414, 728] width 99 height 32
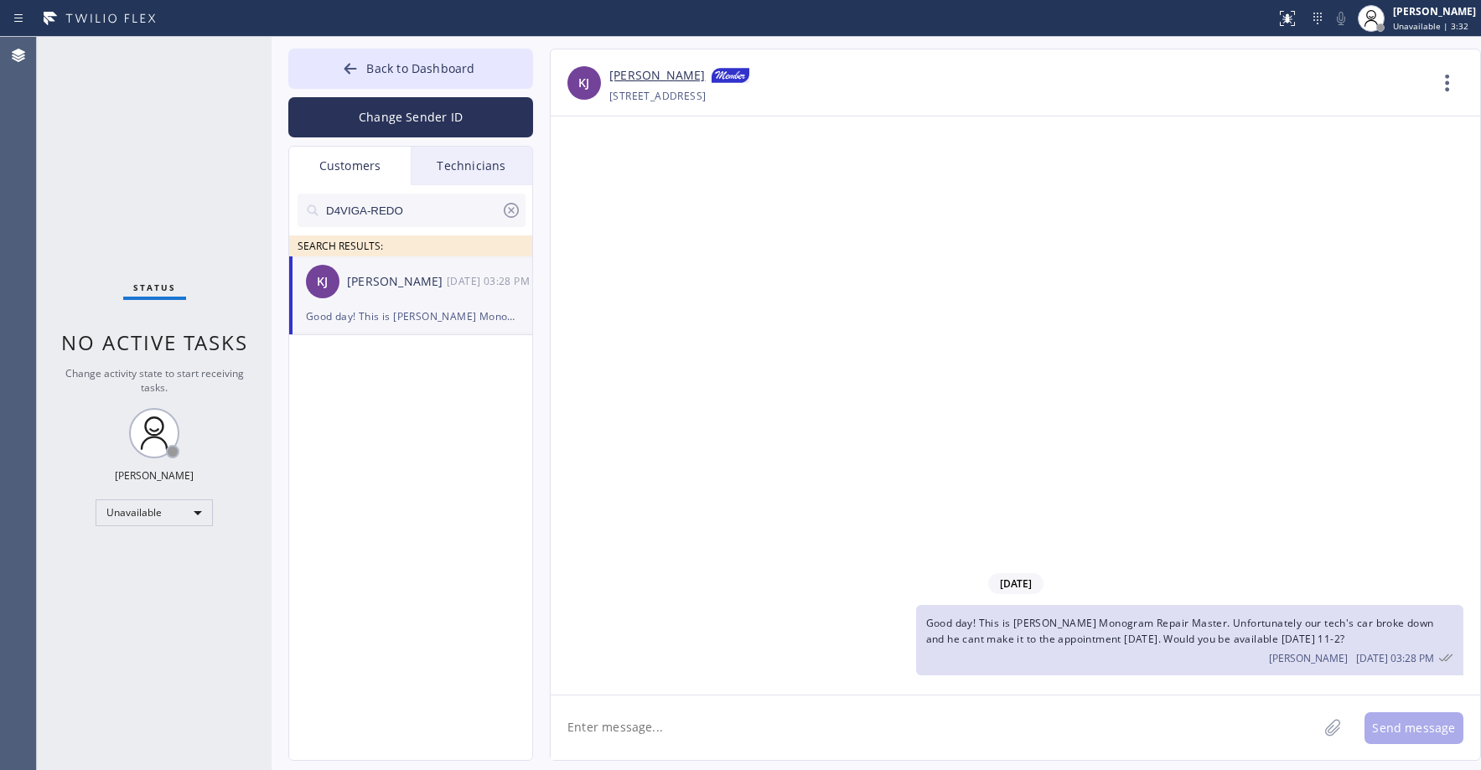
click at [1108, 396] on div "[DATE] Good day! This is [PERSON_NAME] Monogram Repair Master. Unfortunately ou…" at bounding box center [1016, 406] width 930 height 578
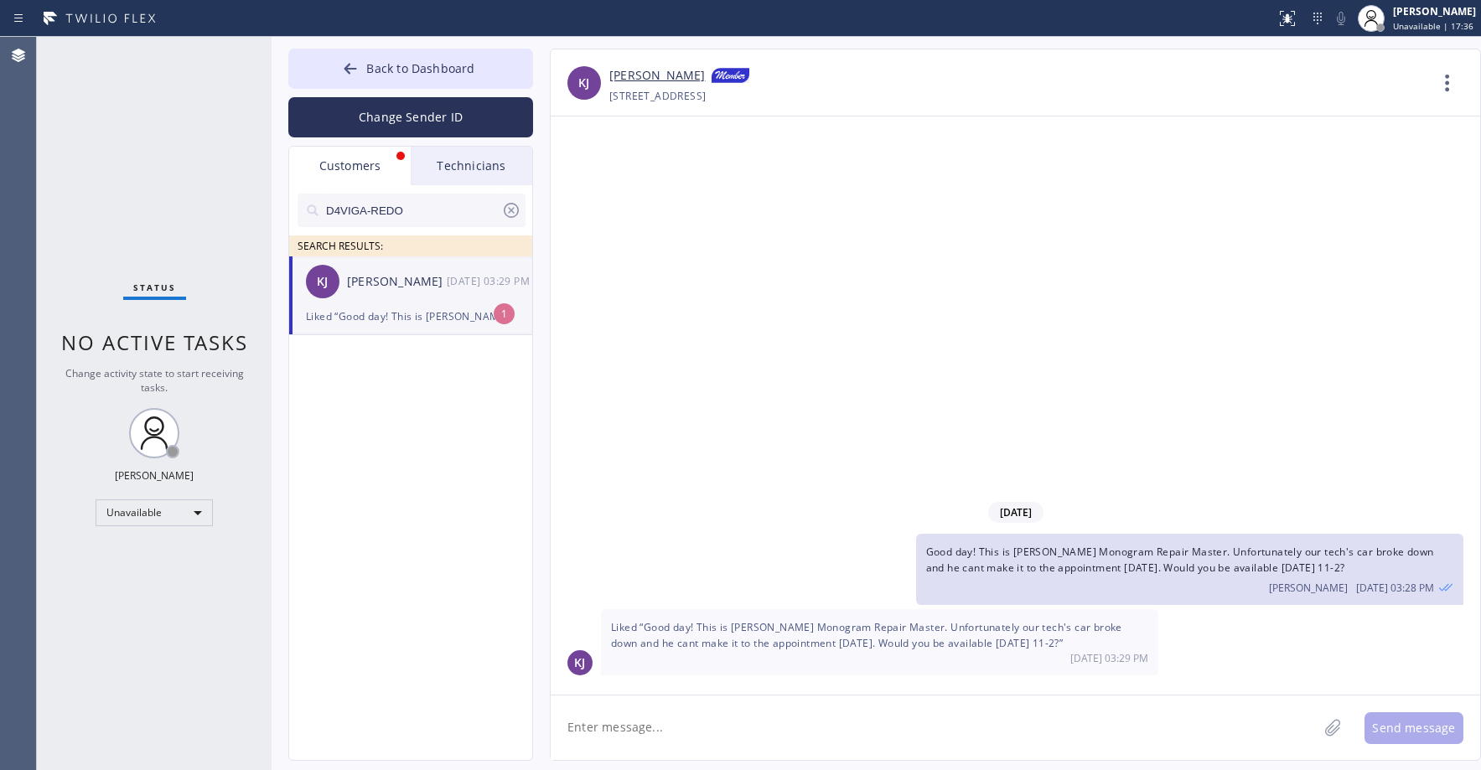
click at [146, 135] on div "Status No active tasks Change activity state to start receiving tasks. [PERSON_…" at bounding box center [154, 403] width 235 height 733
click at [425, 320] on div "Liked “Good day! This is [PERSON_NAME] Monogram Repair Master. Unfortunately ou…" at bounding box center [411, 316] width 210 height 19
click at [375, 72] on span "Back to Dashboard" at bounding box center [420, 68] width 108 height 16
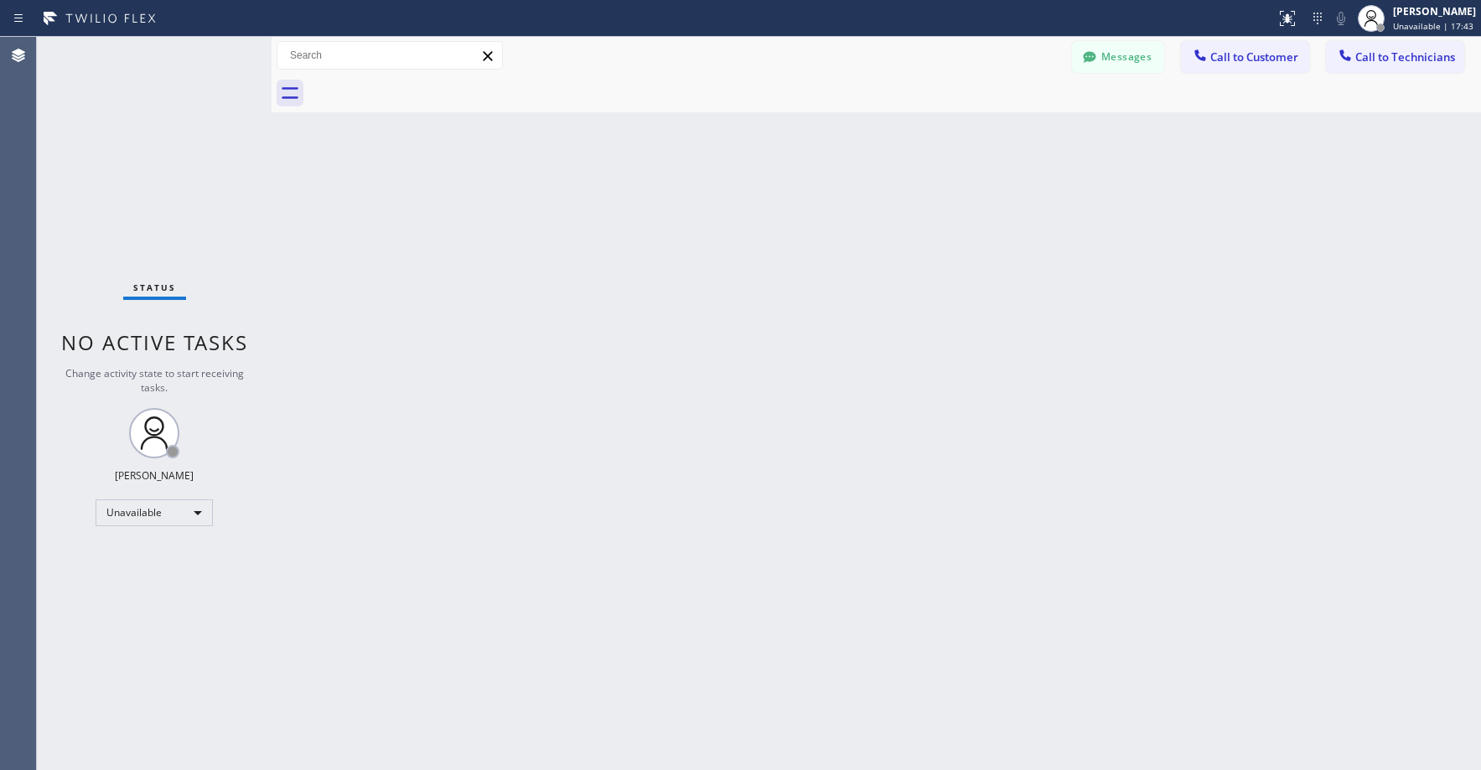
click at [159, 194] on div "Status No active tasks Change activity state to start receiving tasks. [PERSON_…" at bounding box center [154, 403] width 235 height 733
click at [1389, 46] on button "Call to Technicians" at bounding box center [1395, 57] width 138 height 32
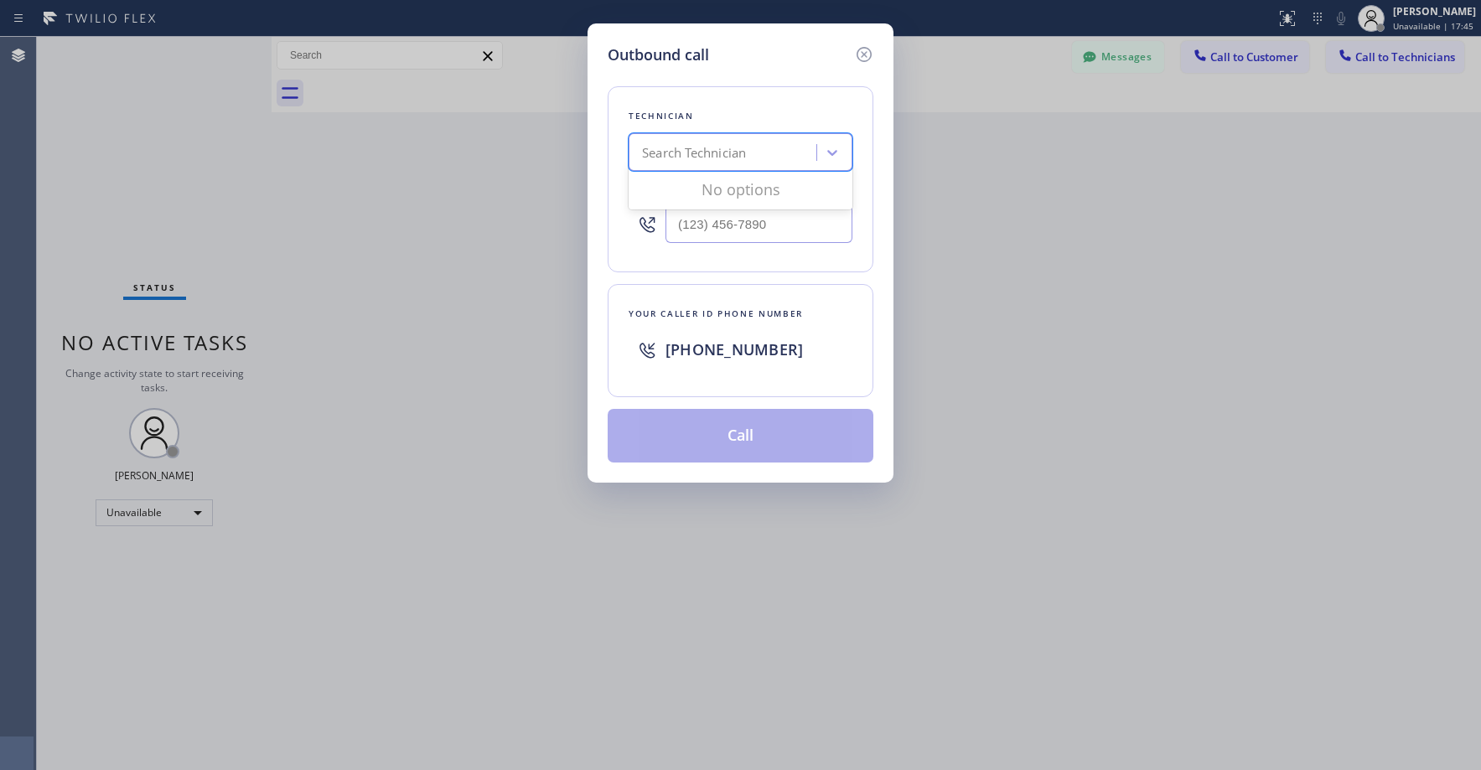
click at [684, 149] on div "Search Technician" at bounding box center [694, 152] width 104 height 19
type input "sf [PERSON_NAME]"
click at [696, 185] on div "[PERSON_NAME]" at bounding box center [741, 188] width 224 height 30
type input "[PHONE_NUMBER]"
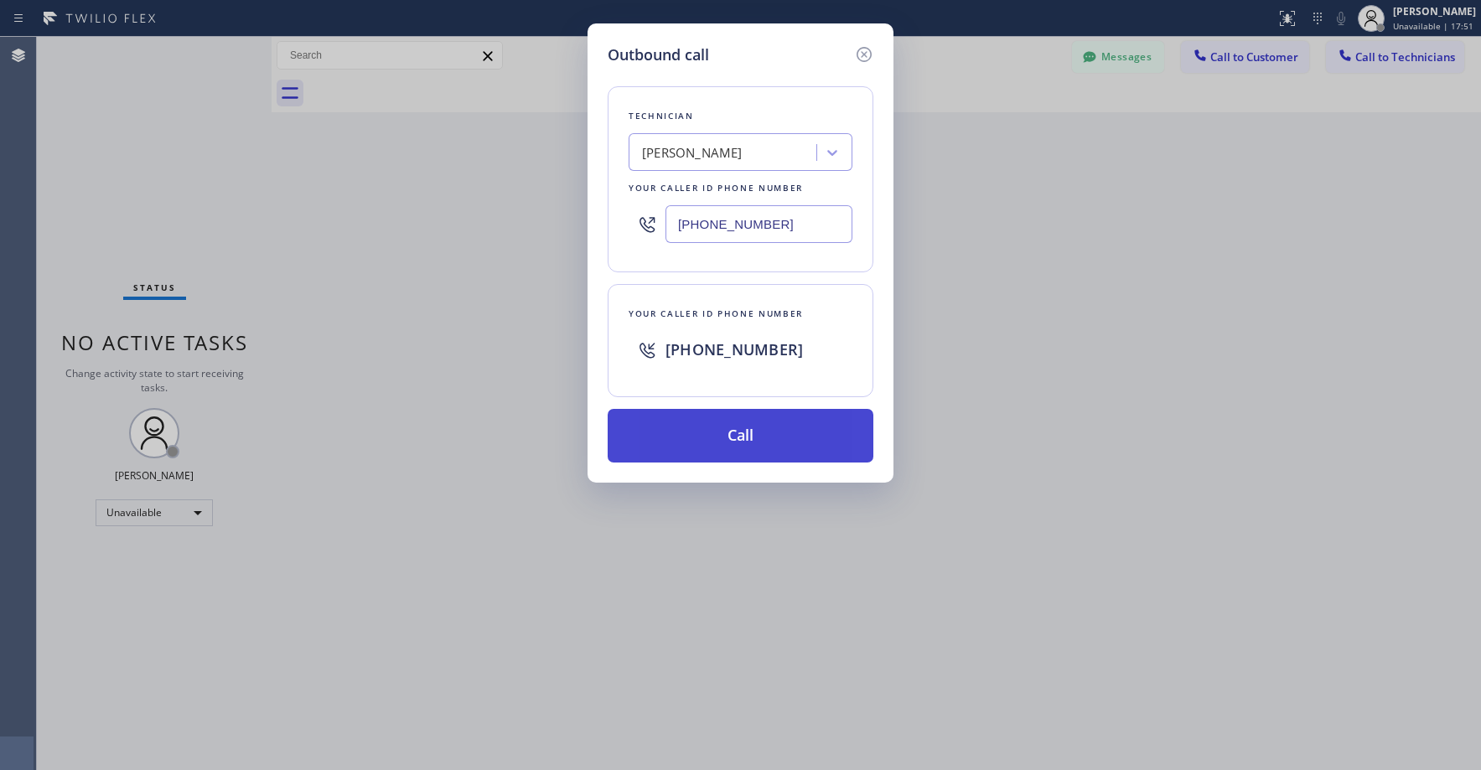
click at [711, 433] on button "Call" at bounding box center [741, 436] width 266 height 54
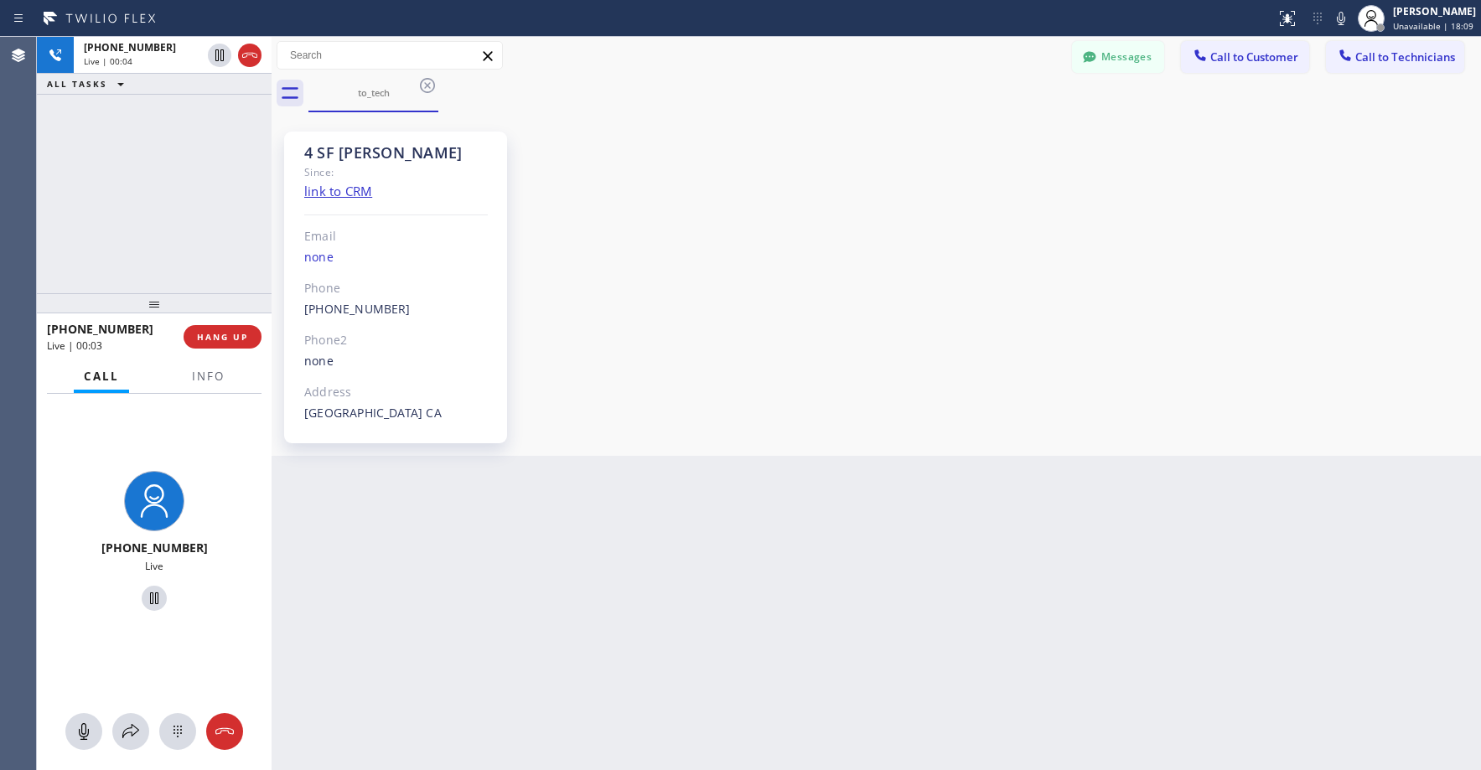
click at [150, 166] on div "[PHONE_NUMBER] Live | 00:04 ALL TASKS ALL TASKS ACTIVE TASKS TASKS IN WRAP UP" at bounding box center [154, 165] width 235 height 256
click at [155, 166] on div "[PHONE_NUMBER] Live | 00:07 ALL TASKS ALL TASKS ACTIVE TASKS TASKS IN WRAP UP" at bounding box center [154, 165] width 235 height 256
click at [174, 241] on div "[PHONE_NUMBER] Live | 01:06 ALL TASKS ALL TASKS ACTIVE TASKS TASKS IN WRAP UP" at bounding box center [154, 165] width 235 height 256
click at [173, 233] on div "[PHONE_NUMBER] Live | 01:09 ALL TASKS ALL TASKS ACTIVE TASKS TASKS IN WRAP UP" at bounding box center [154, 165] width 235 height 256
click at [137, 190] on div "[PHONE_NUMBER] Live | 02:02 ALL TASKS ALL TASKS ACTIVE TASKS TASKS IN WRAP UP" at bounding box center [154, 165] width 235 height 256
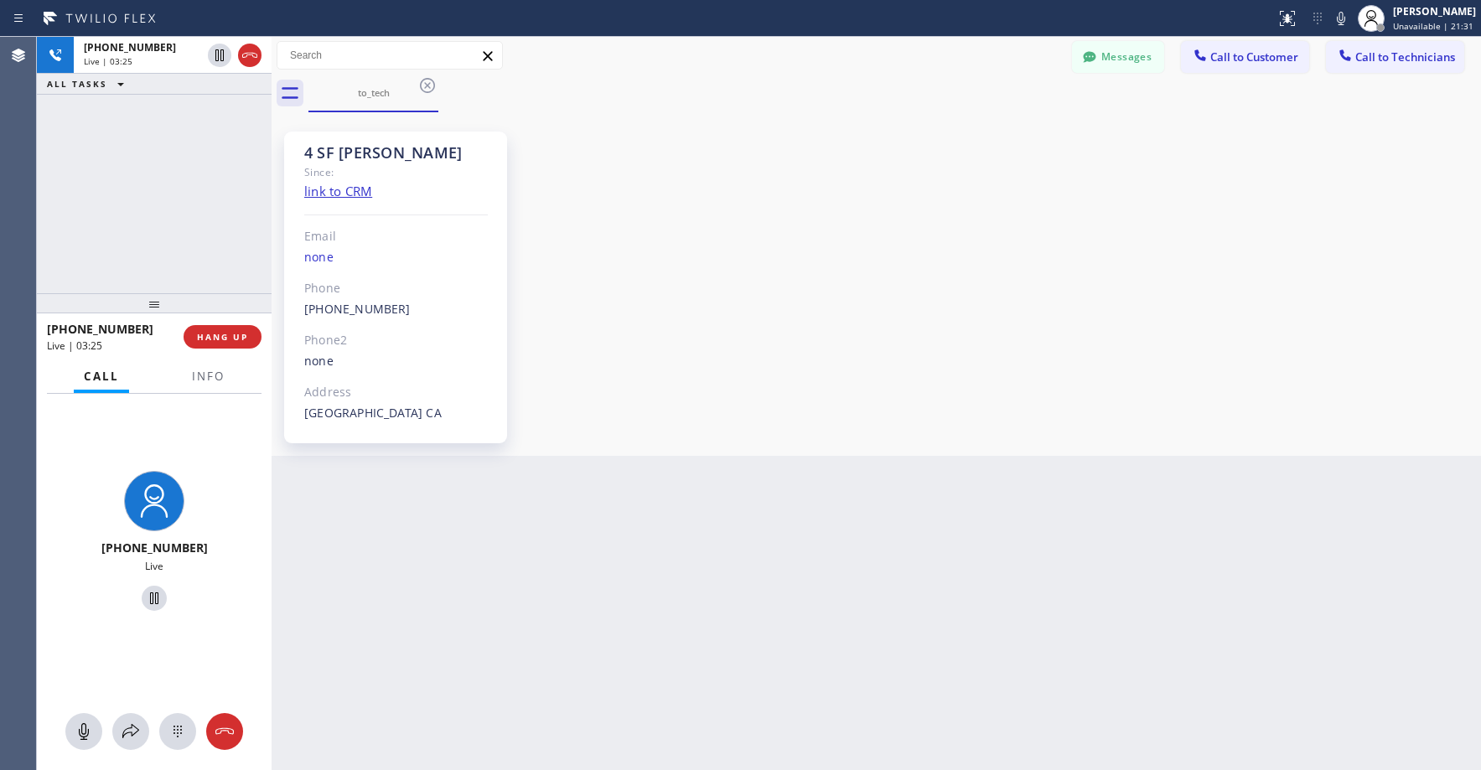
click at [150, 159] on div "[PHONE_NUMBER] Live | 03:25 ALL TASKS ALL TASKS ACTIVE TASKS TASKS IN WRAP UP" at bounding box center [154, 165] width 235 height 256
click at [132, 135] on div "[PHONE_NUMBER] Live | 03:45 ALL TASKS ALL TASKS ACTIVE TASKS TASKS IN WRAP UP" at bounding box center [154, 165] width 235 height 256
click at [142, 178] on div "[PHONE_NUMBER] Live | 04:14 ALL TASKS ALL TASKS ACTIVE TASKS TASKS IN WRAP UP" at bounding box center [154, 165] width 235 height 256
click at [153, 146] on div "[PHONE_NUMBER] Live | 04:20 ALL TASKS ALL TASKS ACTIVE TASKS TASKS IN WRAP UP" at bounding box center [154, 165] width 235 height 256
click at [247, 60] on icon at bounding box center [250, 55] width 20 height 20
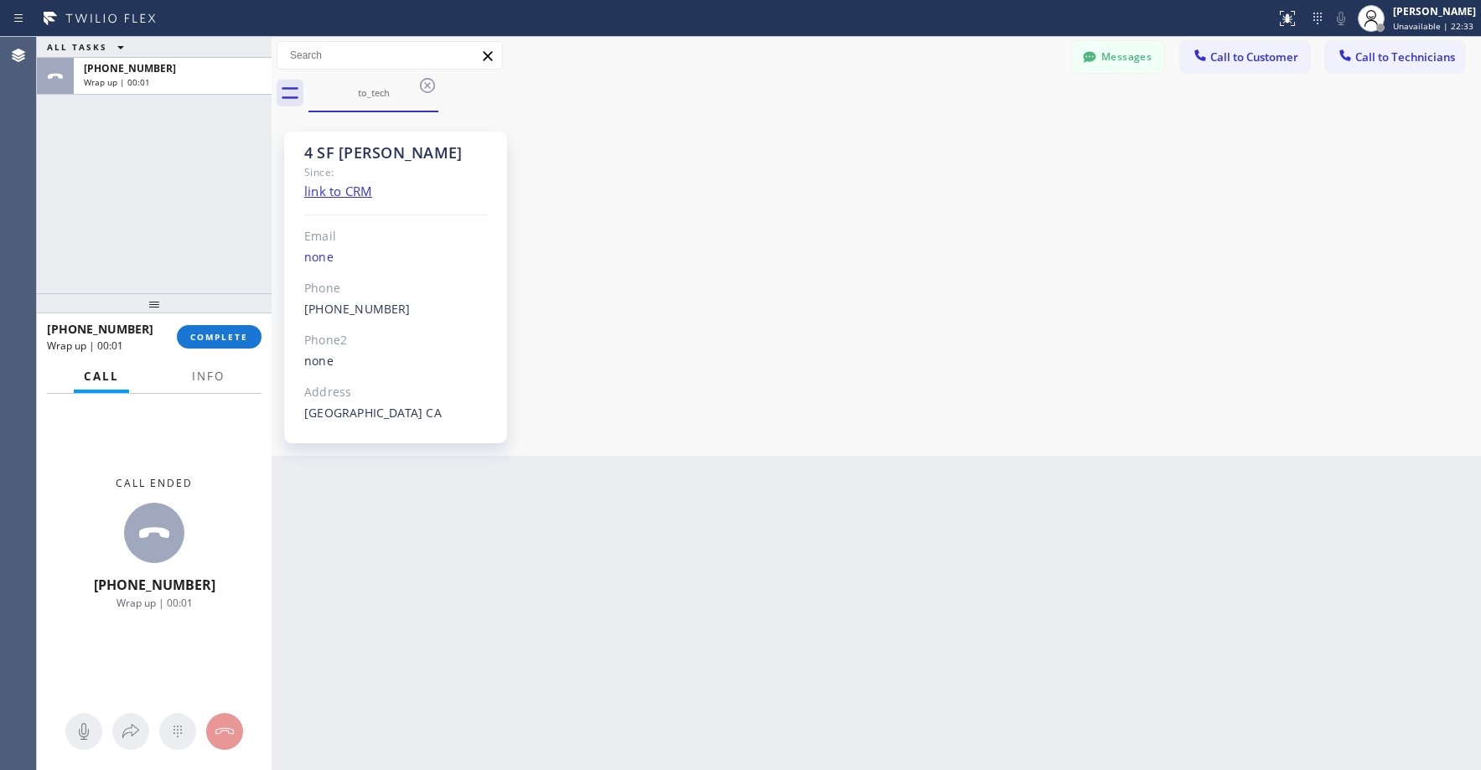
drag, startPoint x: 604, startPoint y: 265, endPoint x: 539, endPoint y: 132, distance: 148.1
click at [604, 263] on div "4 SF [PERSON_NAME] Since: link to CRM Email none Phone [PHONE_NUMBER] Outbound …" at bounding box center [876, 284] width 1201 height 335
click at [127, 189] on div "ALL TASKS ALL TASKS ACTIVE TASKS TASKS IN WRAP UP [PHONE_NUMBER] Wrap up | 00:14" at bounding box center [154, 165] width 235 height 256
click at [214, 343] on span "COMPLETE" at bounding box center [219, 337] width 58 height 12
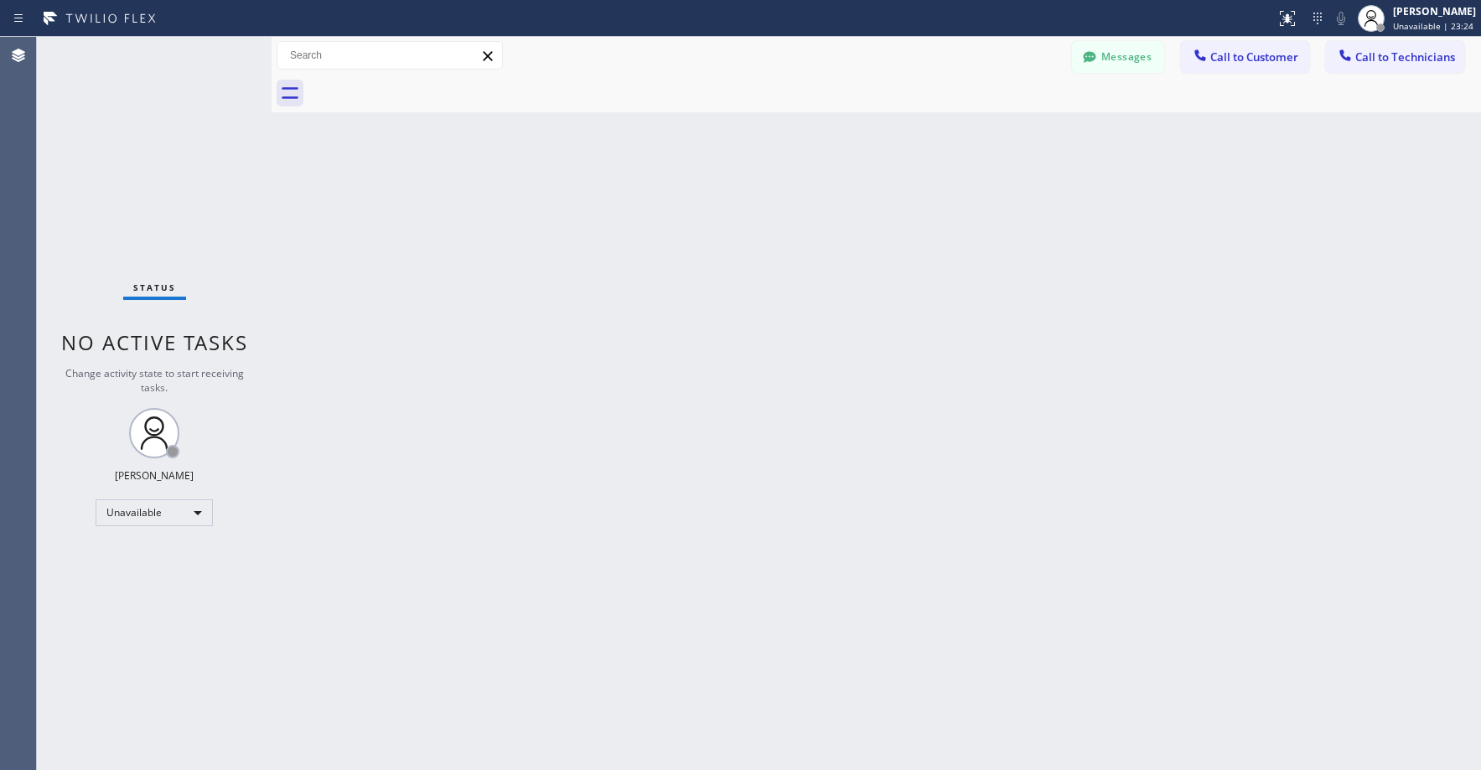
click at [149, 178] on div "Status No active tasks Change activity state to start receiving tasks. [PERSON_…" at bounding box center [154, 403] width 235 height 733
click at [1387, 60] on span "Call to Technicians" at bounding box center [1405, 56] width 100 height 15
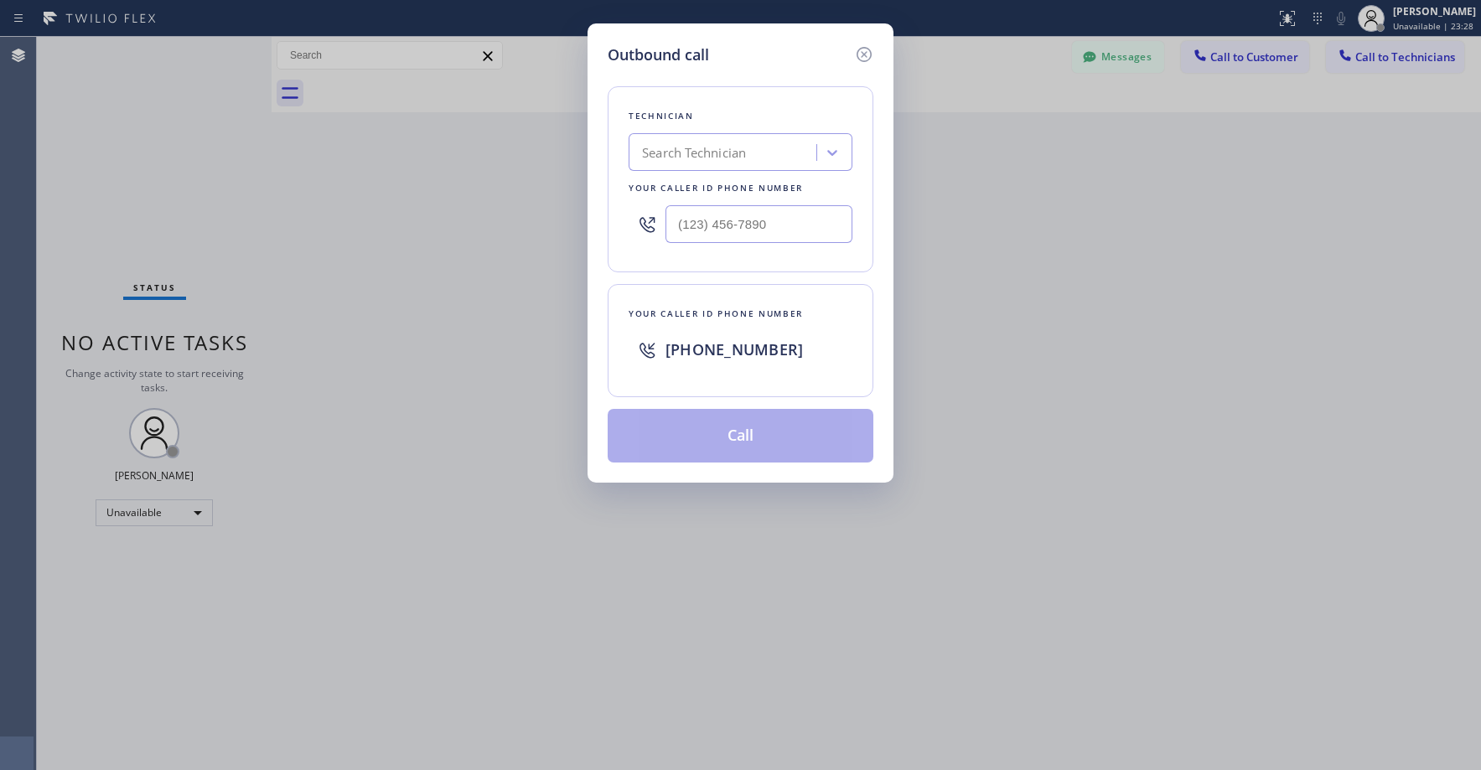
click at [721, 157] on div "Search Technician" at bounding box center [694, 152] width 104 height 19
type input "sf [PERSON_NAME]"
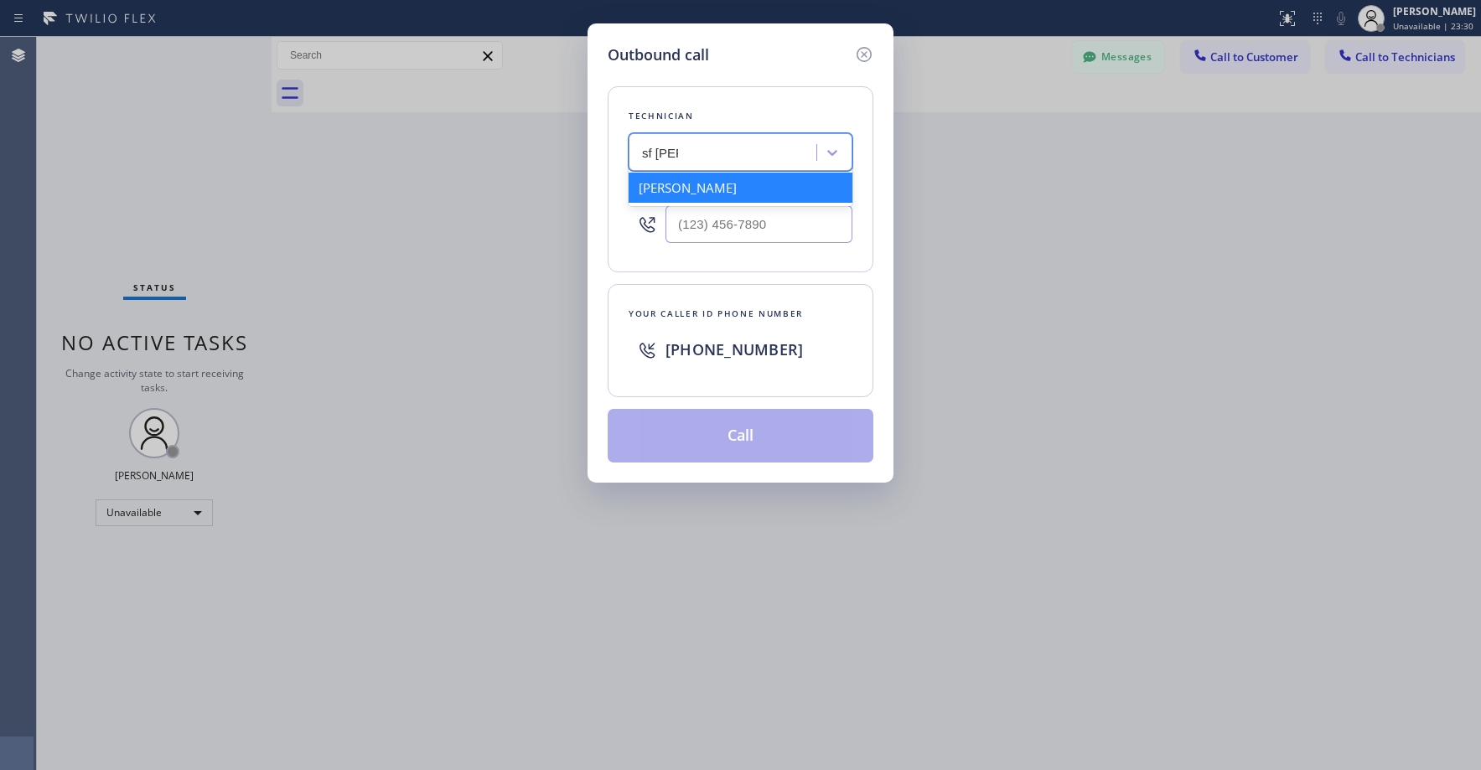
click at [701, 188] on div "[PERSON_NAME]" at bounding box center [741, 188] width 224 height 30
type input "[PHONE_NUMBER]"
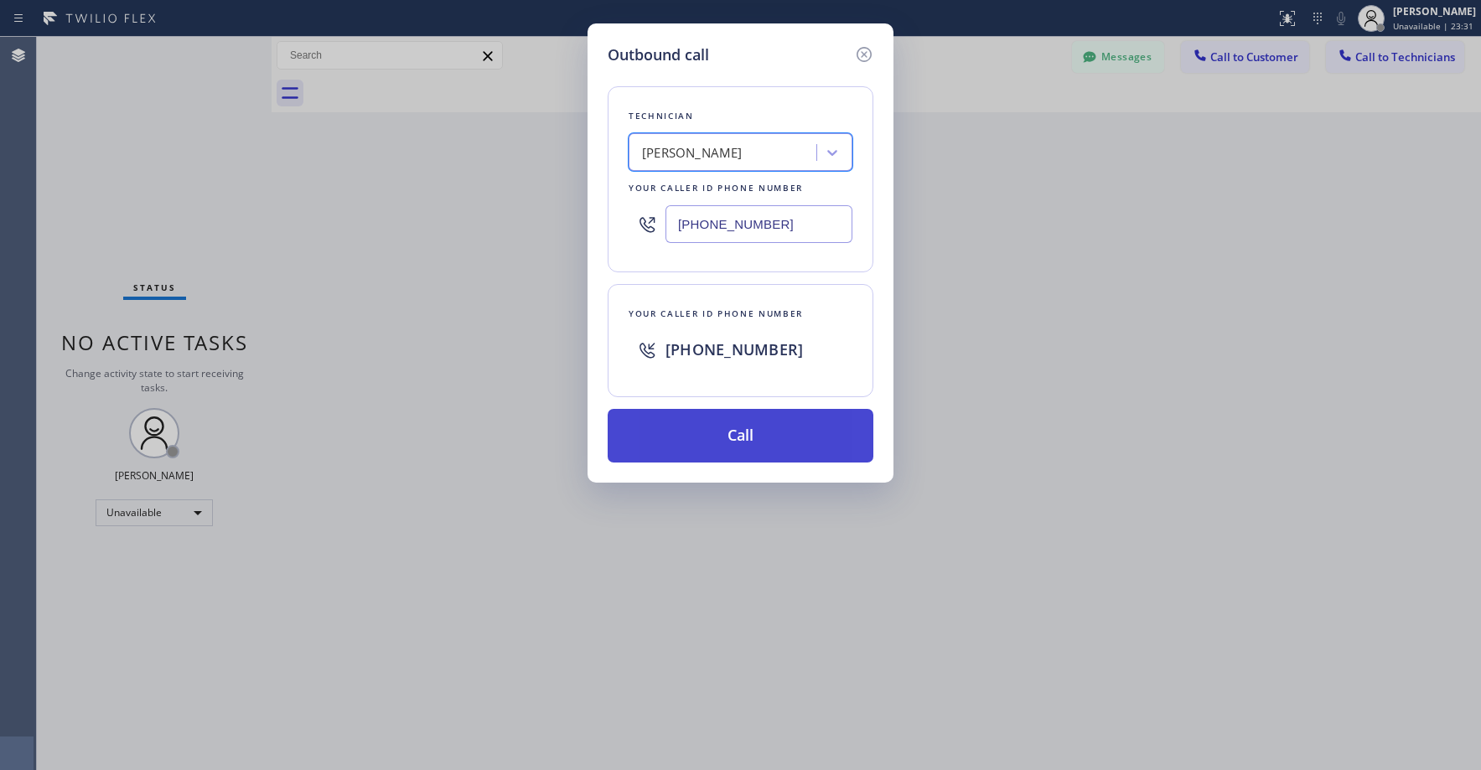
click at [728, 445] on button "Call" at bounding box center [741, 436] width 266 height 54
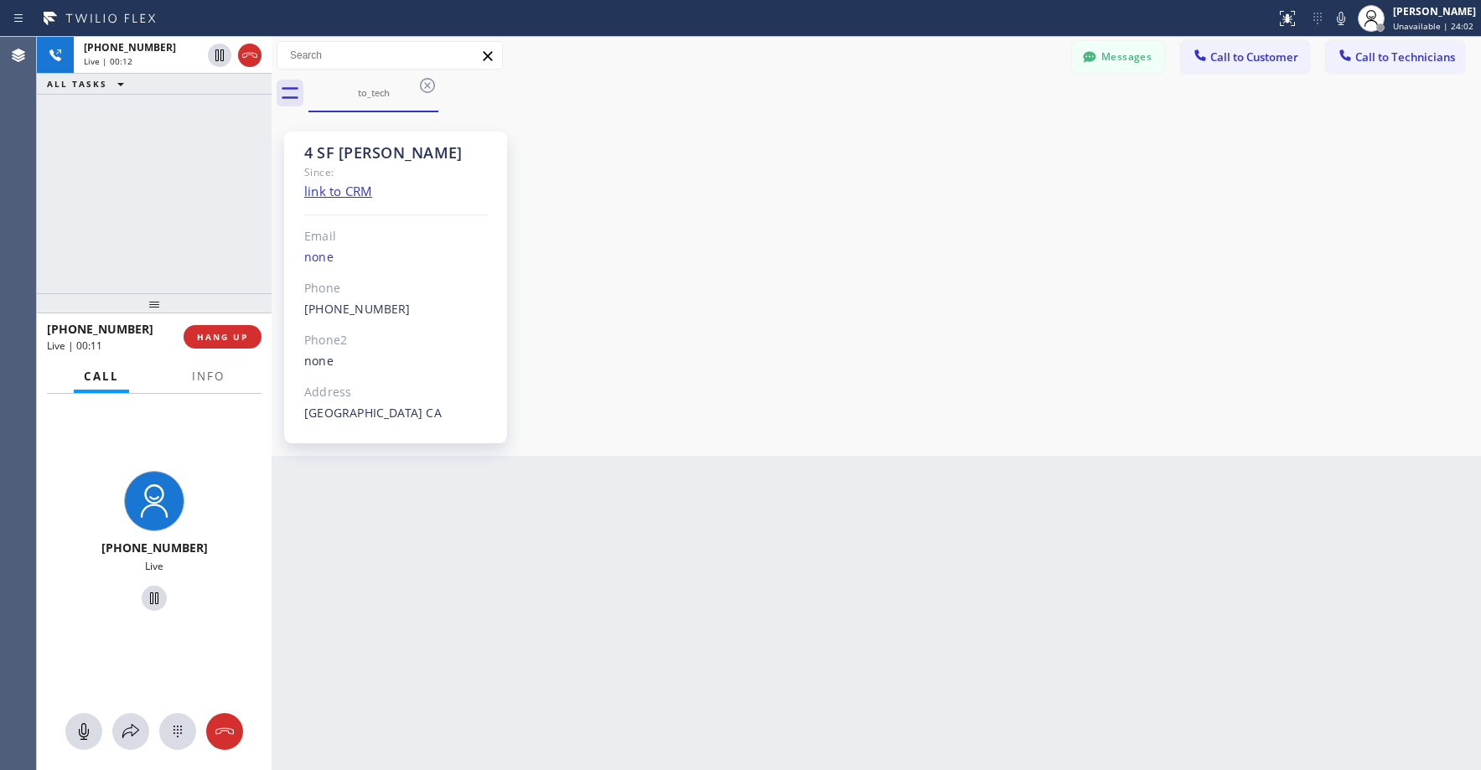
click at [136, 118] on div "[PHONE_NUMBER] Live | 00:12 ALL TASKS ALL TASKS ACTIVE TASKS TASKS IN WRAP UP" at bounding box center [154, 165] width 235 height 256
click at [163, 169] on div "[PHONE_NUMBER] Live | 00:14 ALL TASKS ALL TASKS ACTIVE TASKS TASKS IN WRAP UP" at bounding box center [154, 165] width 235 height 256
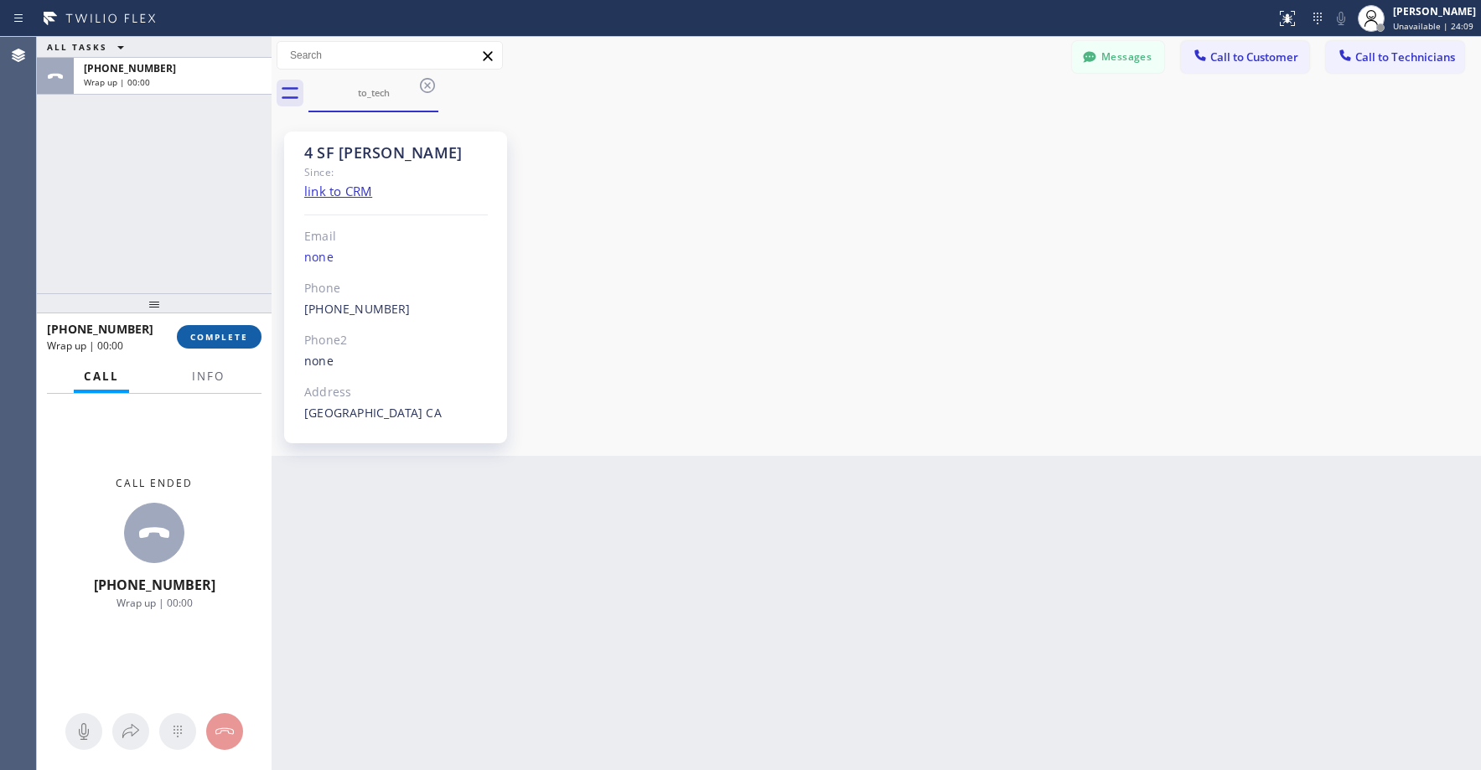
click at [231, 339] on span "COMPLETE" at bounding box center [219, 337] width 58 height 12
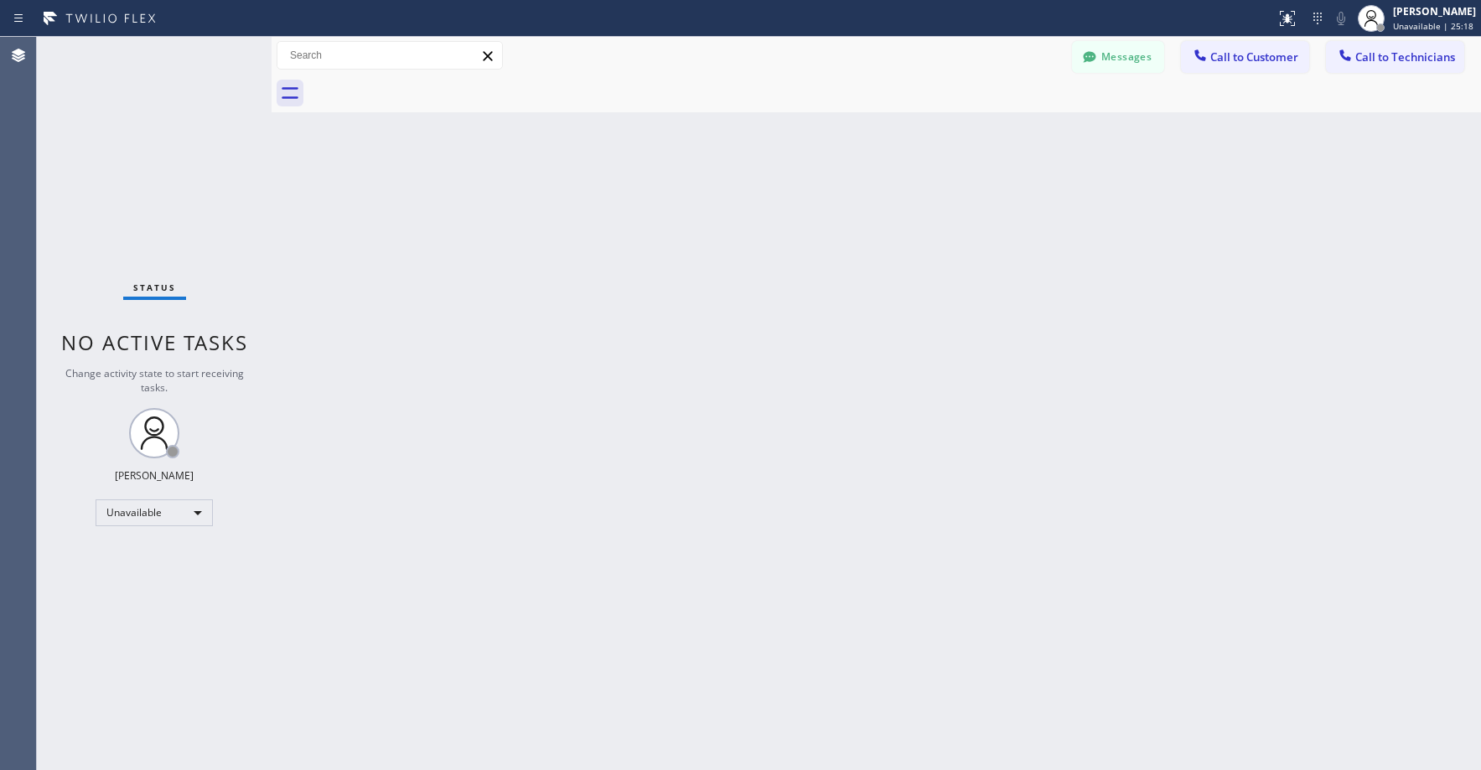
click at [117, 143] on div "Status No active tasks Change activity state to start receiving tasks. [PERSON_…" at bounding box center [154, 403] width 235 height 733
drag, startPoint x: 161, startPoint y: 131, endPoint x: 161, endPoint y: 142, distance: 10.9
click at [161, 134] on div "Status No active tasks Change activity state to start receiving tasks. [PERSON_…" at bounding box center [154, 403] width 235 height 733
drag, startPoint x: 153, startPoint y: 199, endPoint x: 39, endPoint y: 548, distance: 367.4
click at [153, 209] on div "Status No active tasks Change activity state to start receiving tasks. [PERSON_…" at bounding box center [154, 403] width 235 height 733
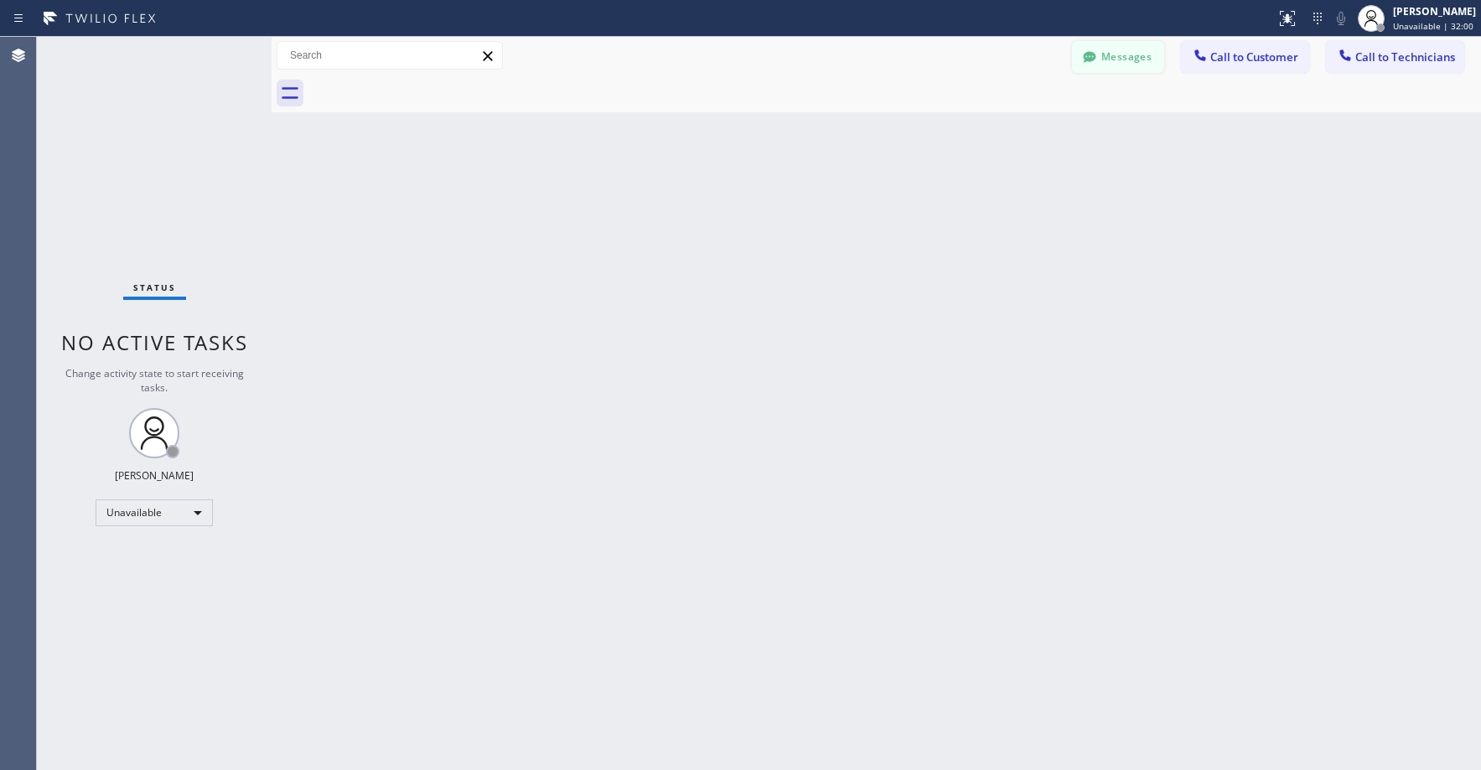
click at [1096, 61] on icon at bounding box center [1089, 57] width 17 height 17
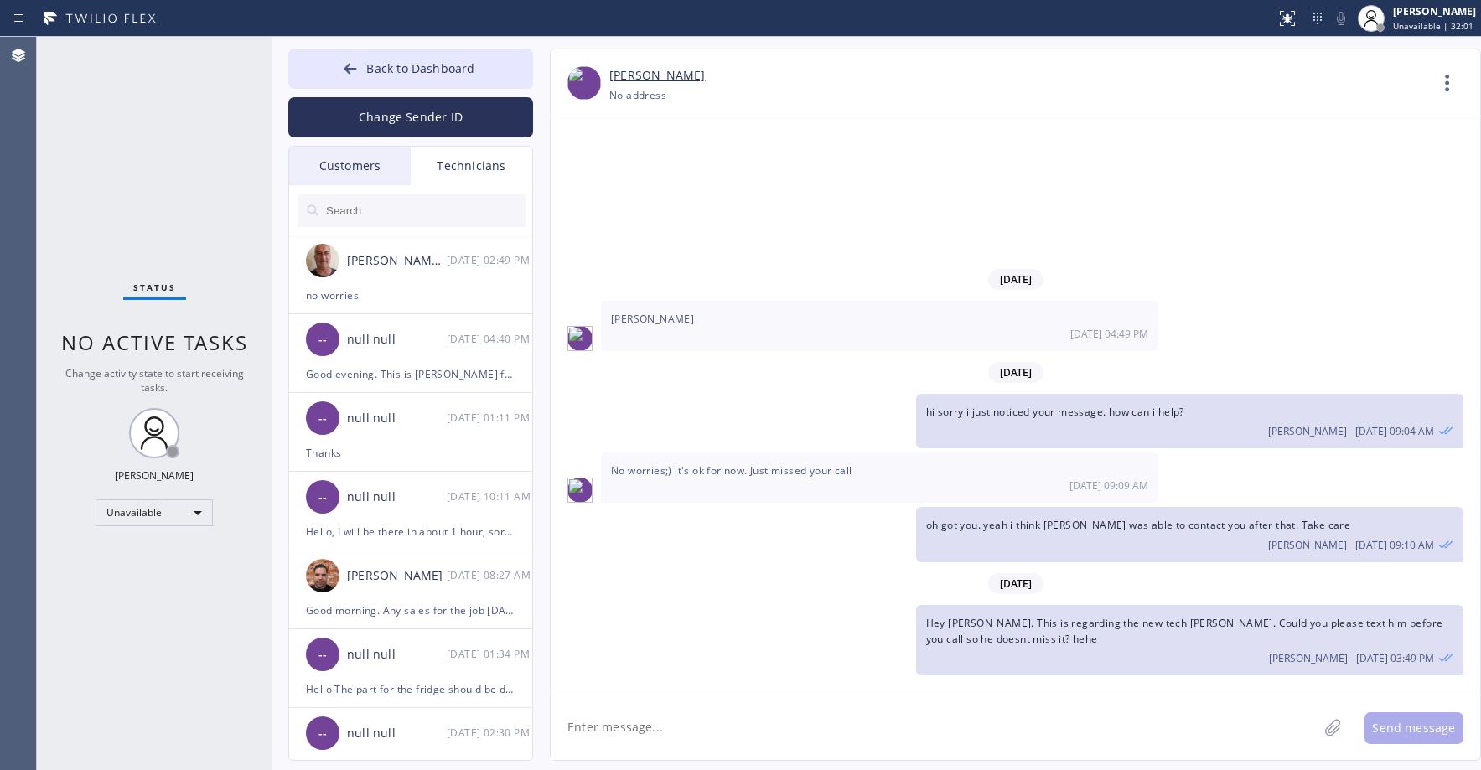
click at [358, 158] on div "Customers" at bounding box center [350, 166] width 122 height 39
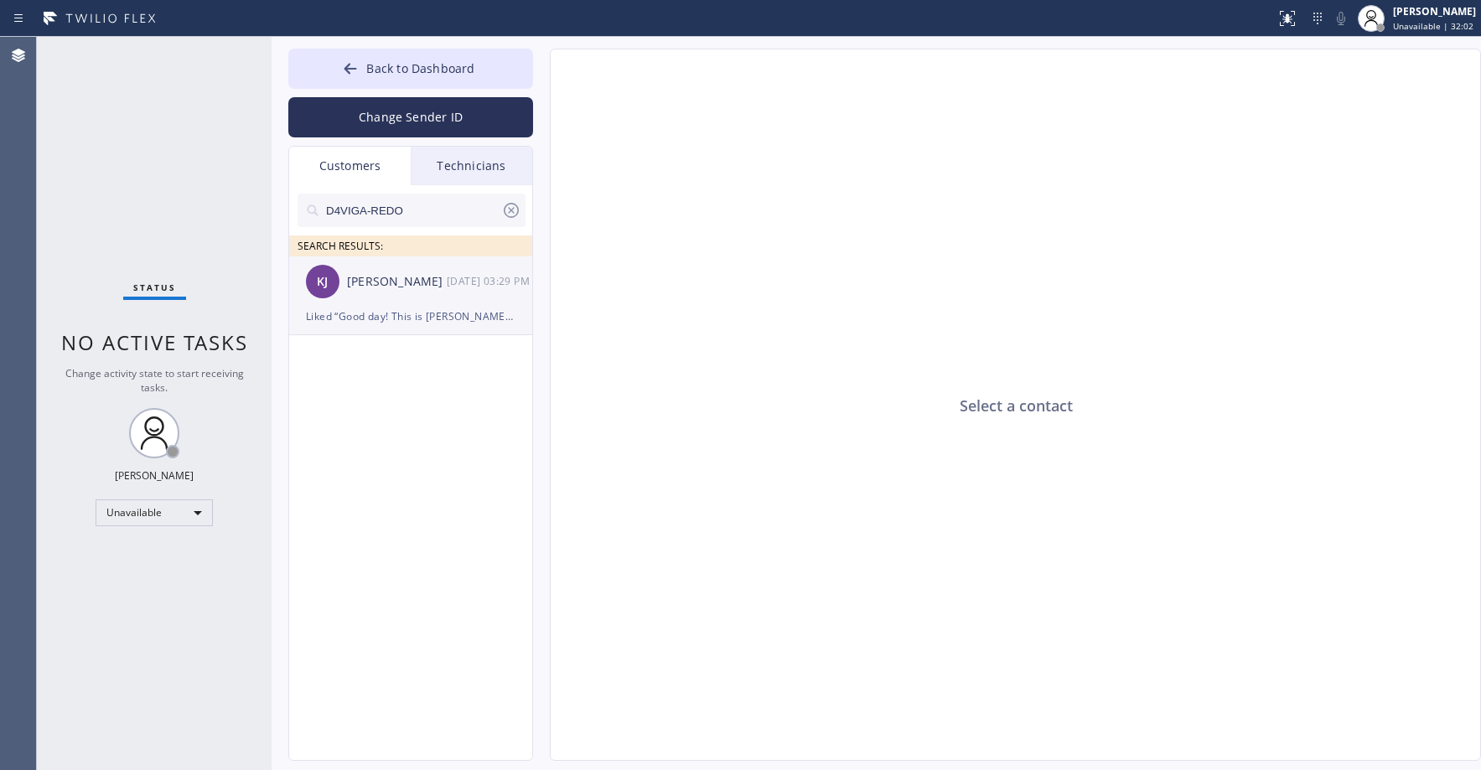
click at [458, 291] on div "[DATE] 03:29 PM" at bounding box center [490, 281] width 87 height 19
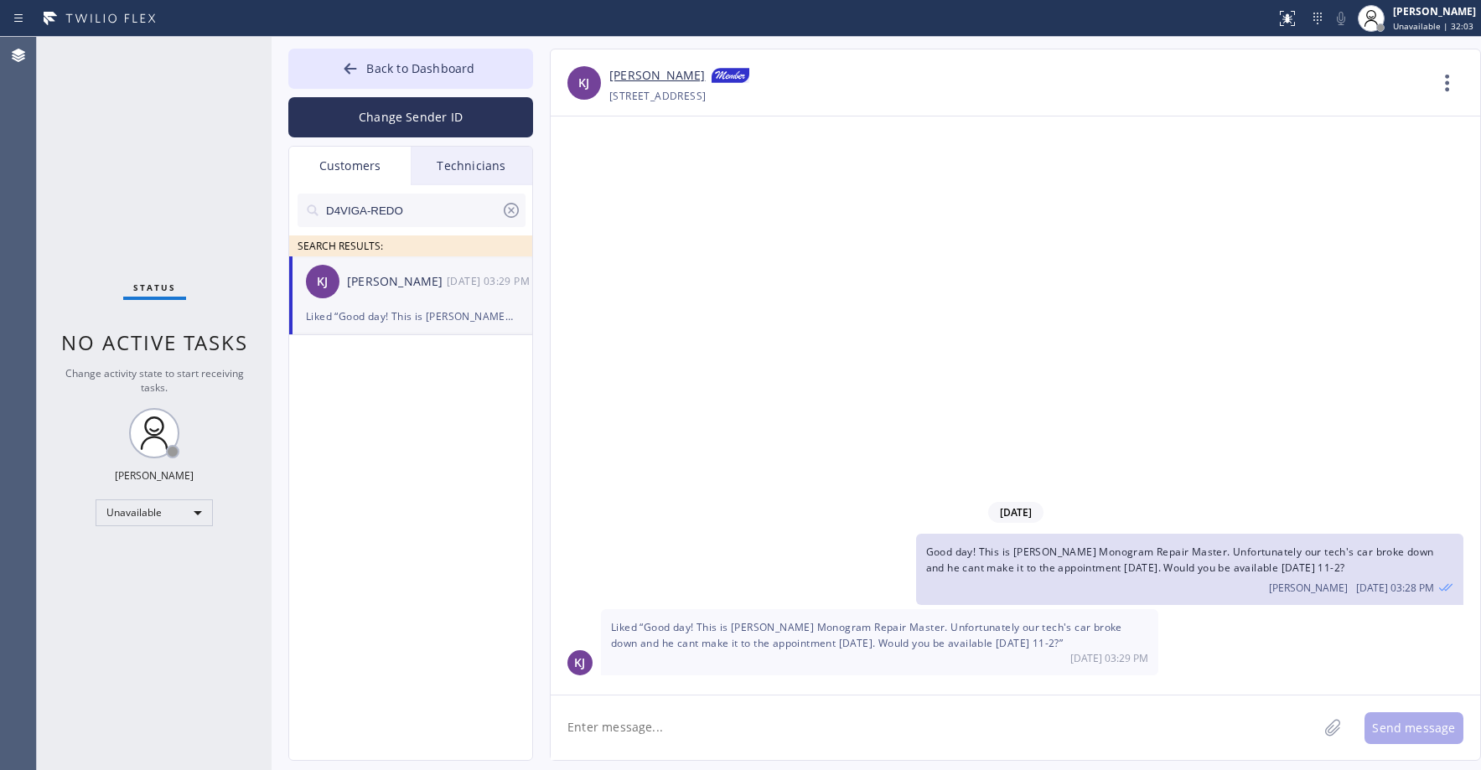
click at [665, 81] on link "[PERSON_NAME]" at bounding box center [657, 76] width 96 height 20
click at [122, 131] on div "Status No active tasks Change activity state to start receiving tasks. [PERSON_…" at bounding box center [154, 403] width 235 height 733
click at [416, 70] on span "Back to Dashboard" at bounding box center [420, 68] width 108 height 16
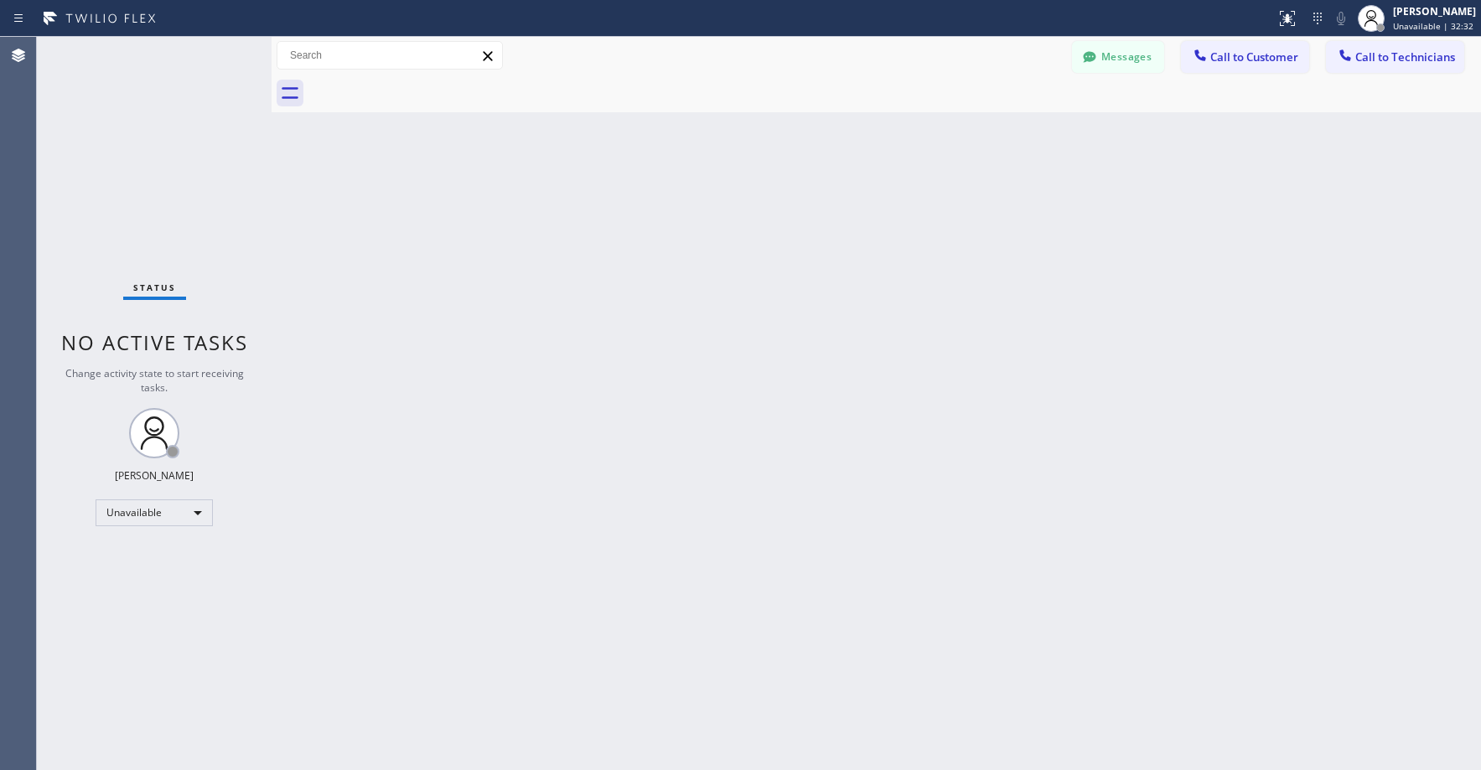
click at [155, 110] on div "Status No active tasks Change activity state to start receiving tasks. [PERSON_…" at bounding box center [154, 403] width 235 height 733
click at [91, 104] on div "Status No active tasks Change activity state to start receiving tasks. [PERSON_…" at bounding box center [154, 403] width 235 height 733
drag, startPoint x: 158, startPoint y: 168, endPoint x: 150, endPoint y: 366, distance: 198.8
click at [158, 170] on div "Status No active tasks Change activity state to start receiving tasks. [PERSON_…" at bounding box center [154, 403] width 235 height 733
click at [101, 139] on div "Status No active tasks Change activity state to start receiving tasks. [PERSON_…" at bounding box center [154, 403] width 235 height 733
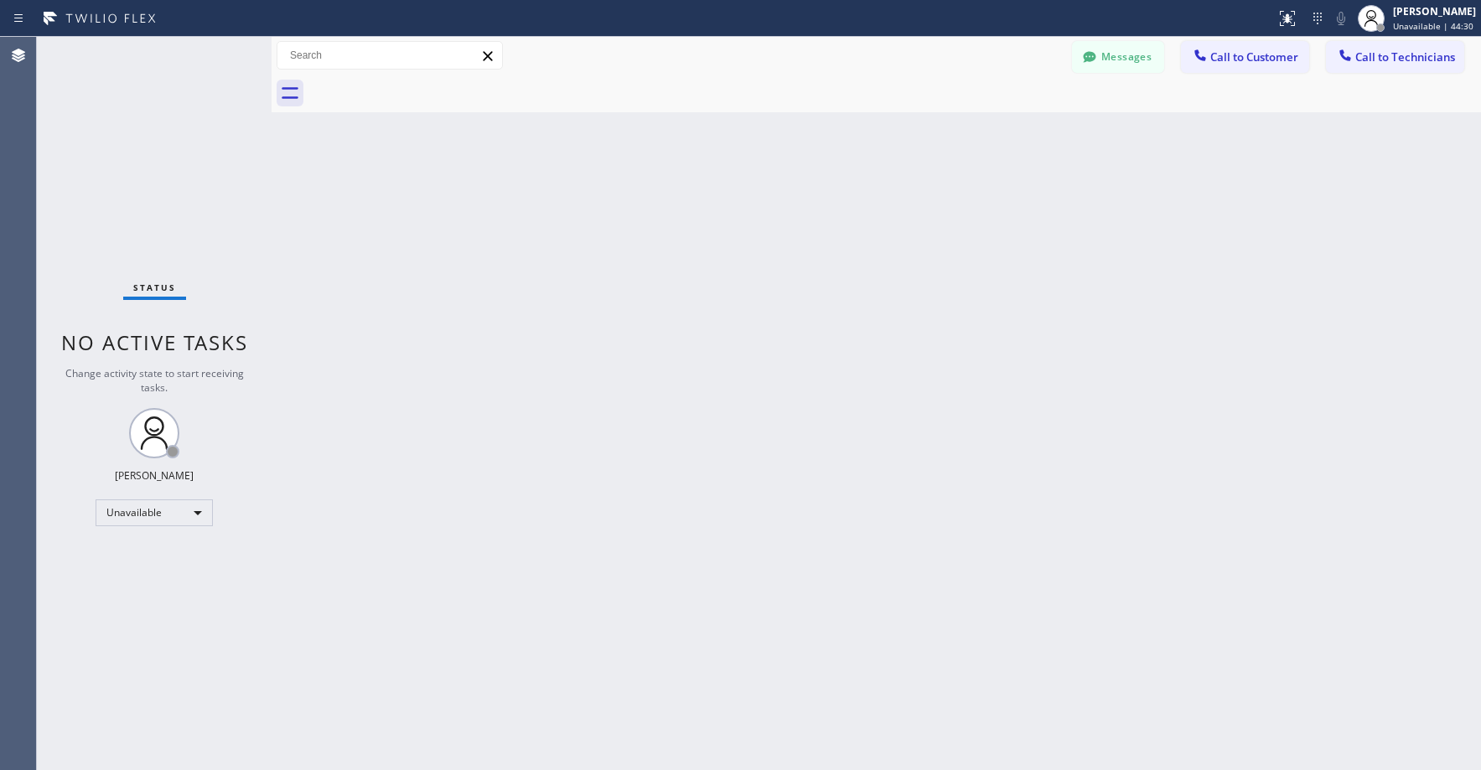
click at [127, 170] on div "Status No active tasks Change activity state to start receiving tasks. [PERSON_…" at bounding box center [154, 403] width 235 height 733
click at [197, 143] on div "Status No active tasks Change activity state to start receiving tasks. [PERSON_…" at bounding box center [154, 403] width 235 height 733
drag, startPoint x: 148, startPoint y: 141, endPoint x: 155, endPoint y: 162, distance: 22.0
click at [151, 155] on div "Status No active tasks Change activity state to start receiving tasks. [PERSON_…" at bounding box center [154, 403] width 235 height 733
click at [165, 137] on div "Status No active tasks Change activity state to start receiving tasks. [PERSON_…" at bounding box center [154, 403] width 235 height 733
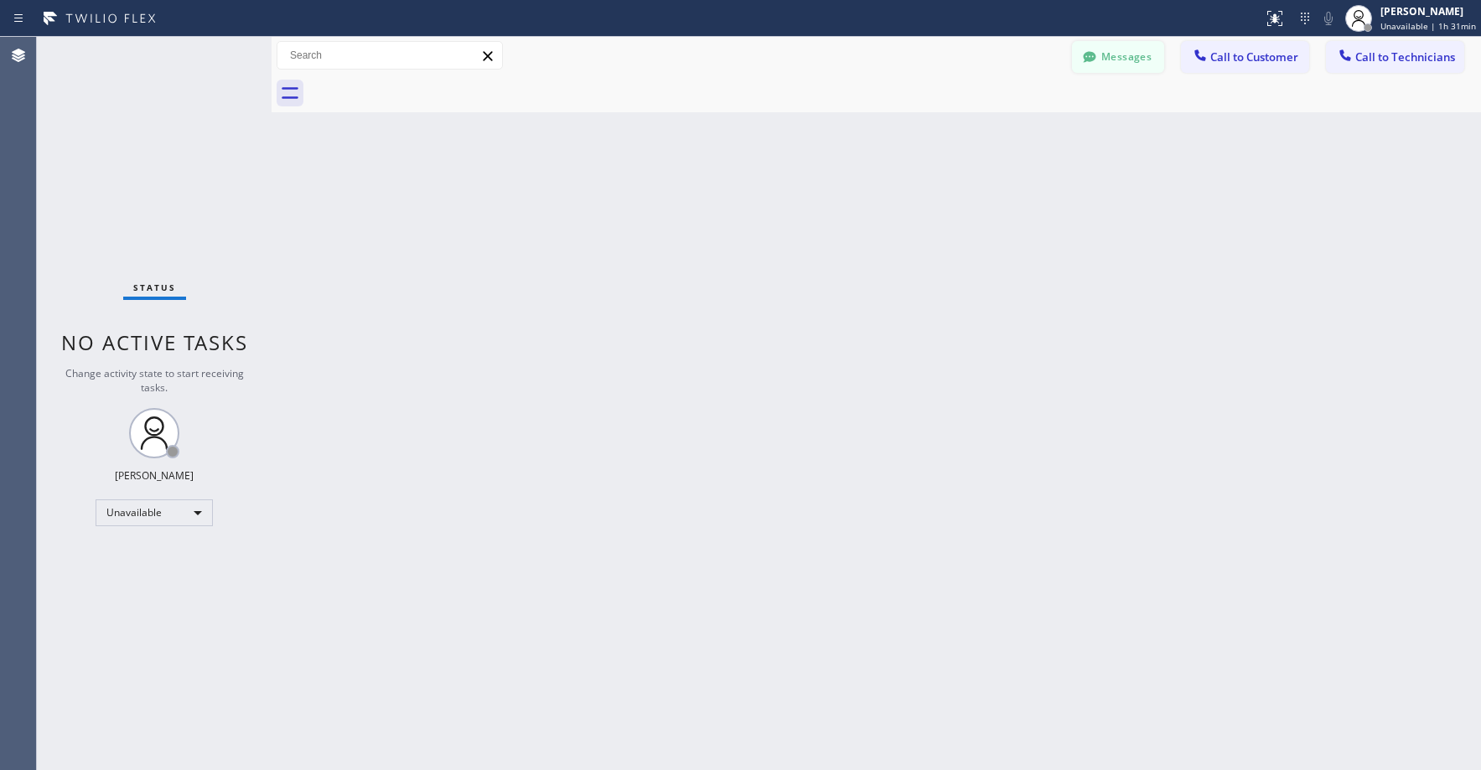
click at [1112, 63] on button "Messages" at bounding box center [1118, 57] width 92 height 32
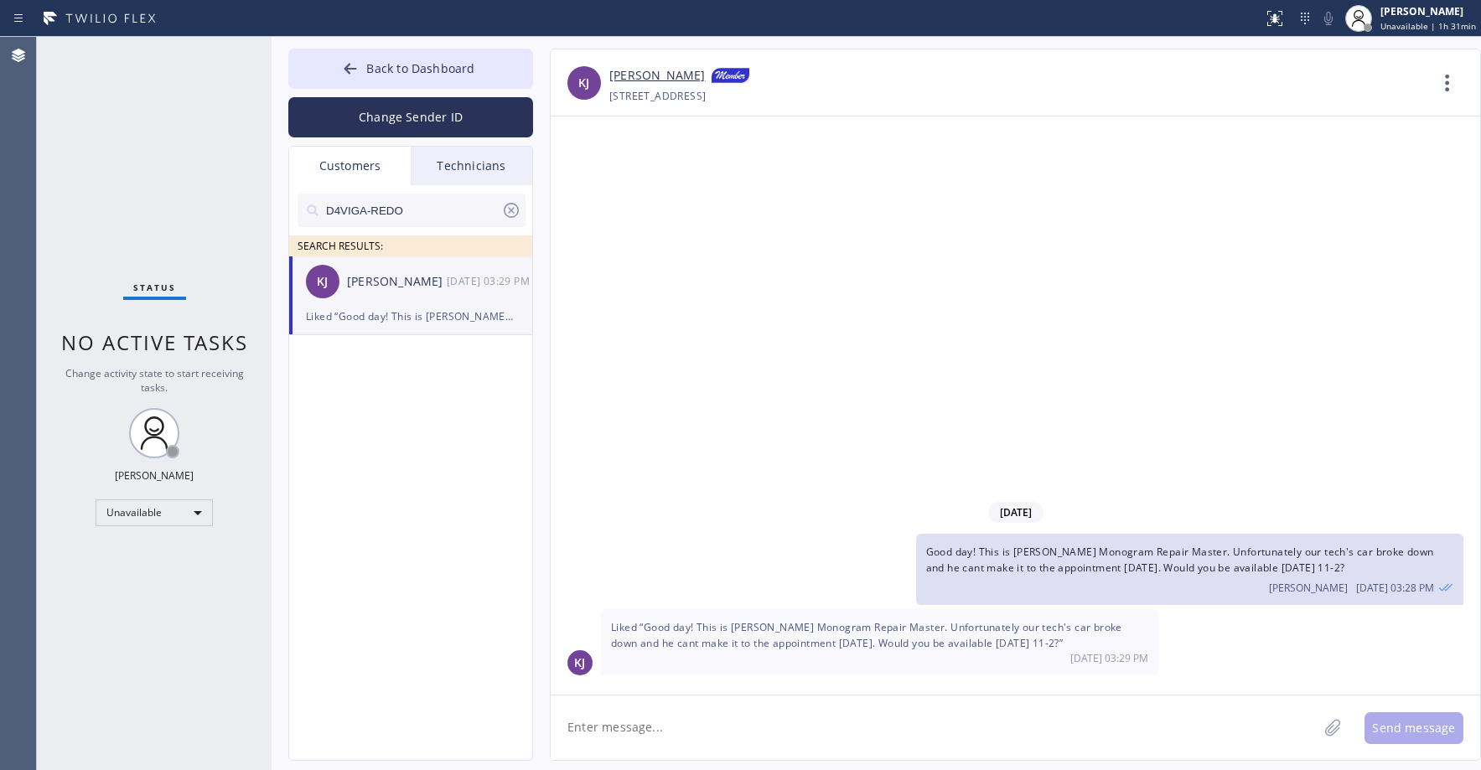
click at [509, 209] on icon at bounding box center [511, 210] width 15 height 15
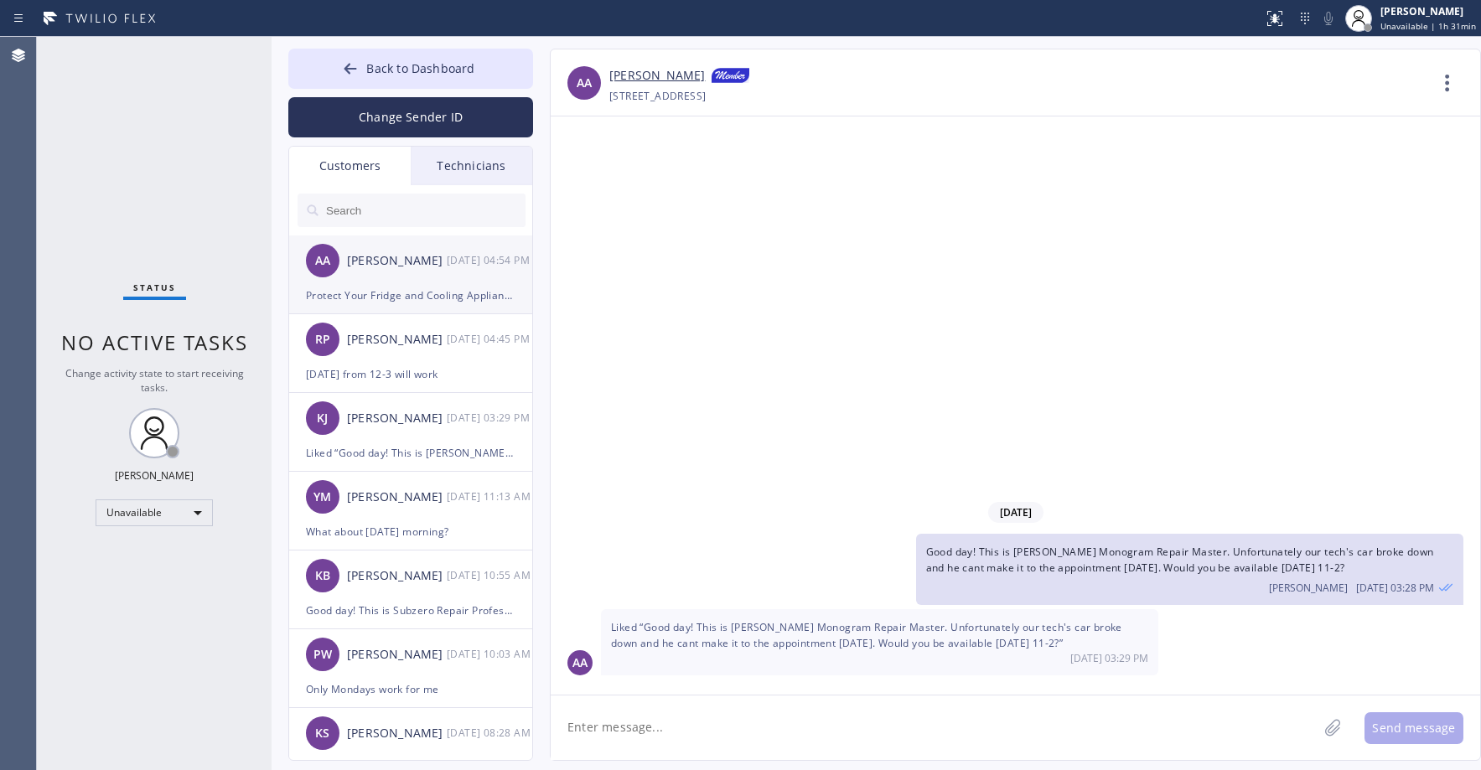
click at [433, 272] on div "AA [PERSON_NAME] [DATE] 04:54 PM" at bounding box center [411, 261] width 245 height 50
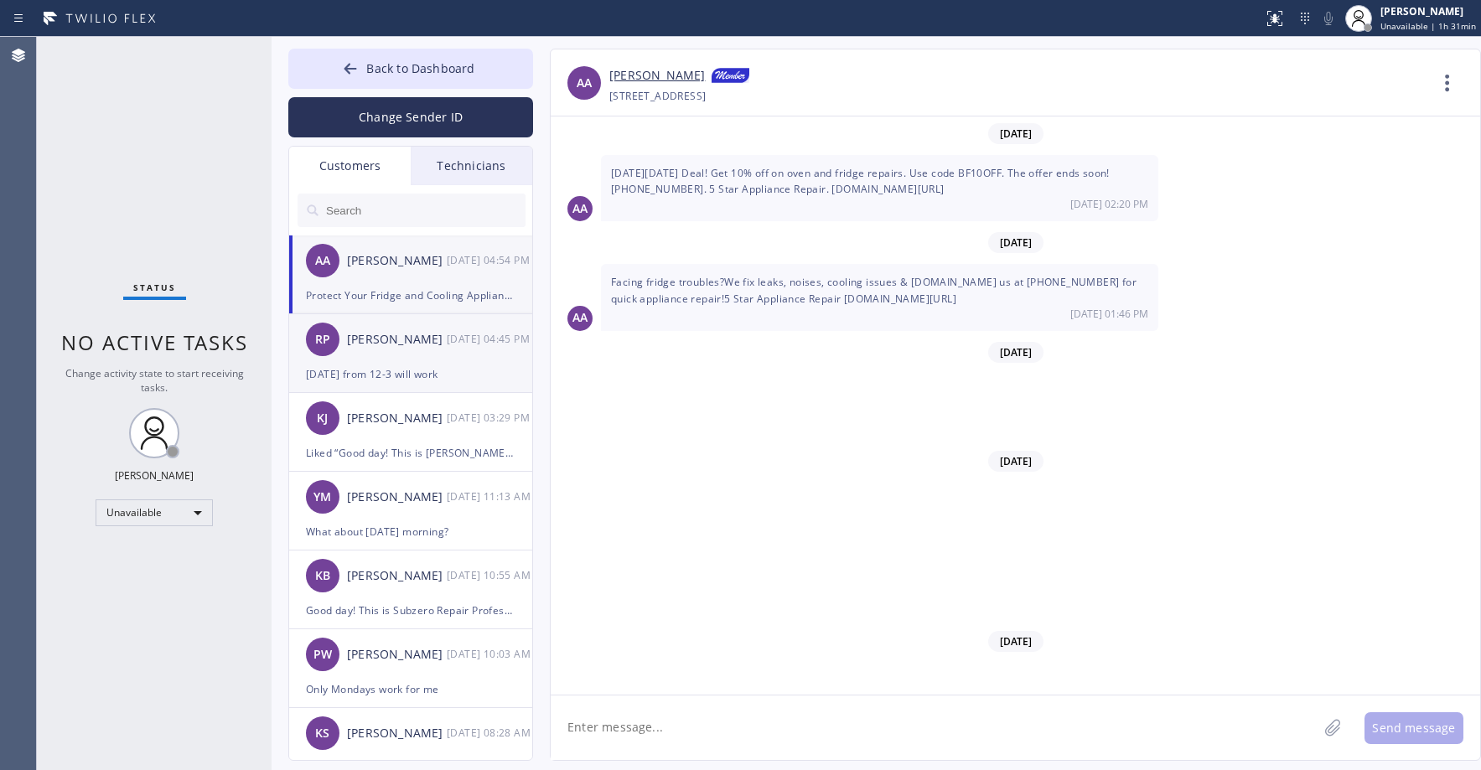
scroll to position [12486, 0]
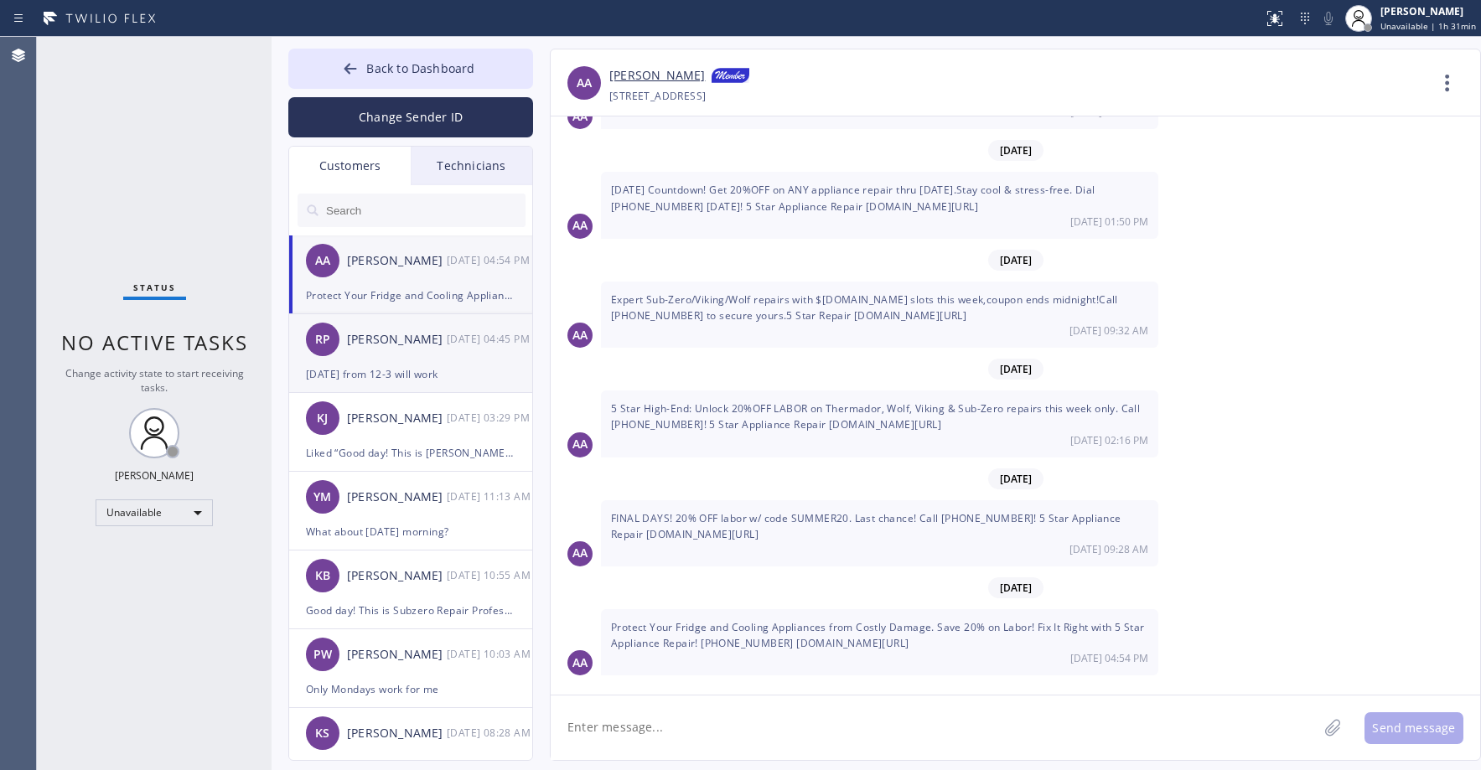
click at [417, 348] on div "[PERSON_NAME]" at bounding box center [397, 339] width 100 height 19
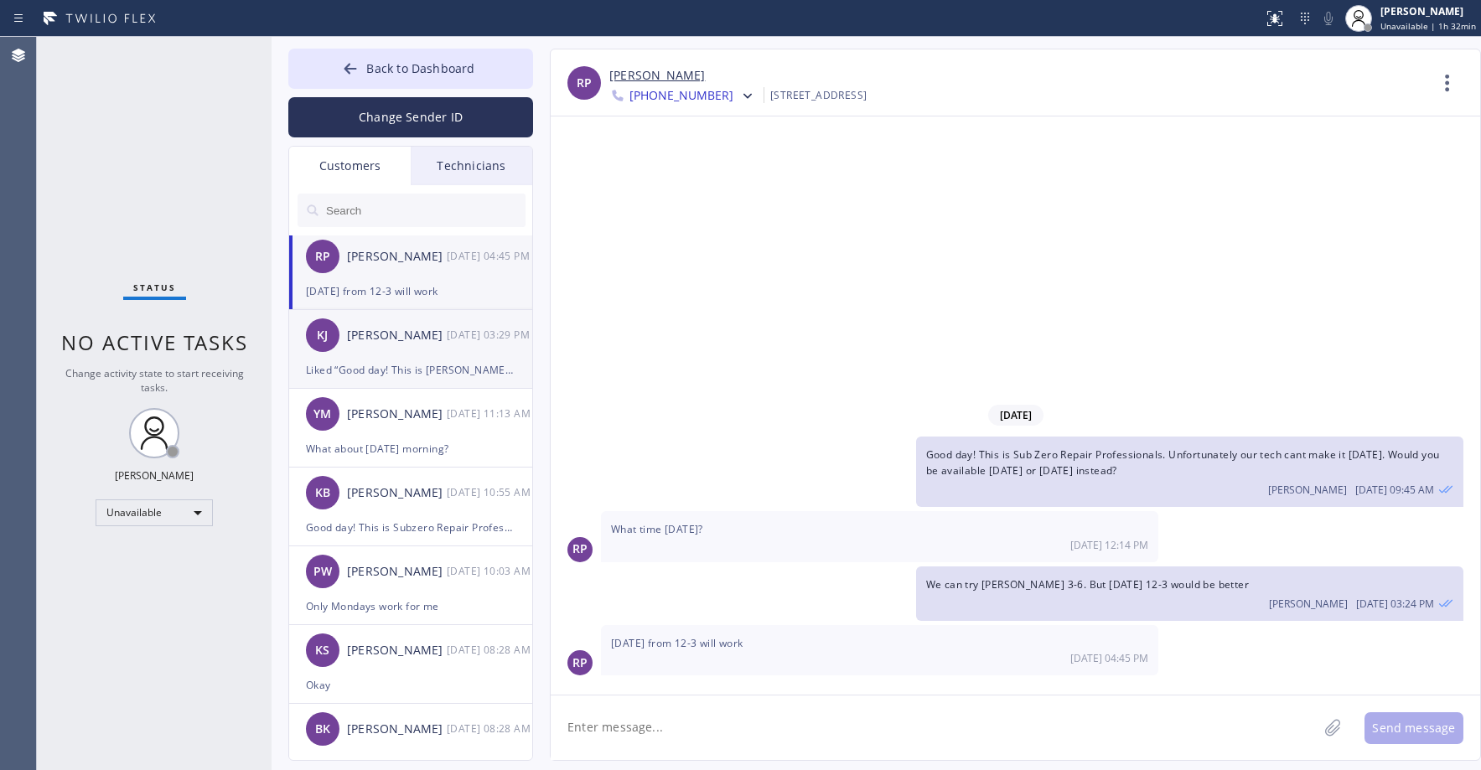
scroll to position [0, 0]
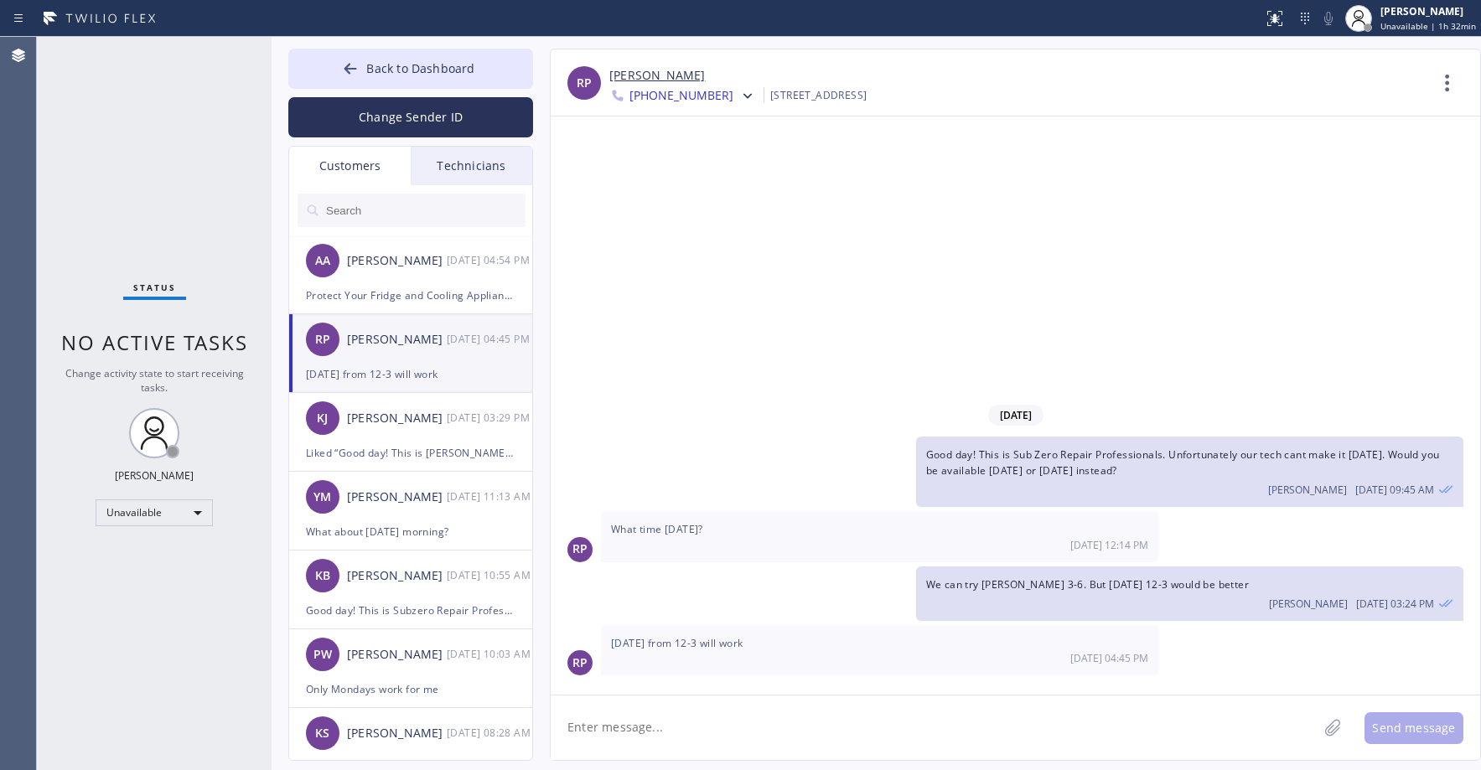
click at [645, 77] on link "[PERSON_NAME]" at bounding box center [657, 75] width 96 height 19
click at [142, 111] on div "Status No active tasks Change activity state to start receiving tasks. [PERSON_…" at bounding box center [154, 403] width 235 height 733
click at [650, 730] on textarea at bounding box center [934, 728] width 767 height 65
type textarea "Great thank you"
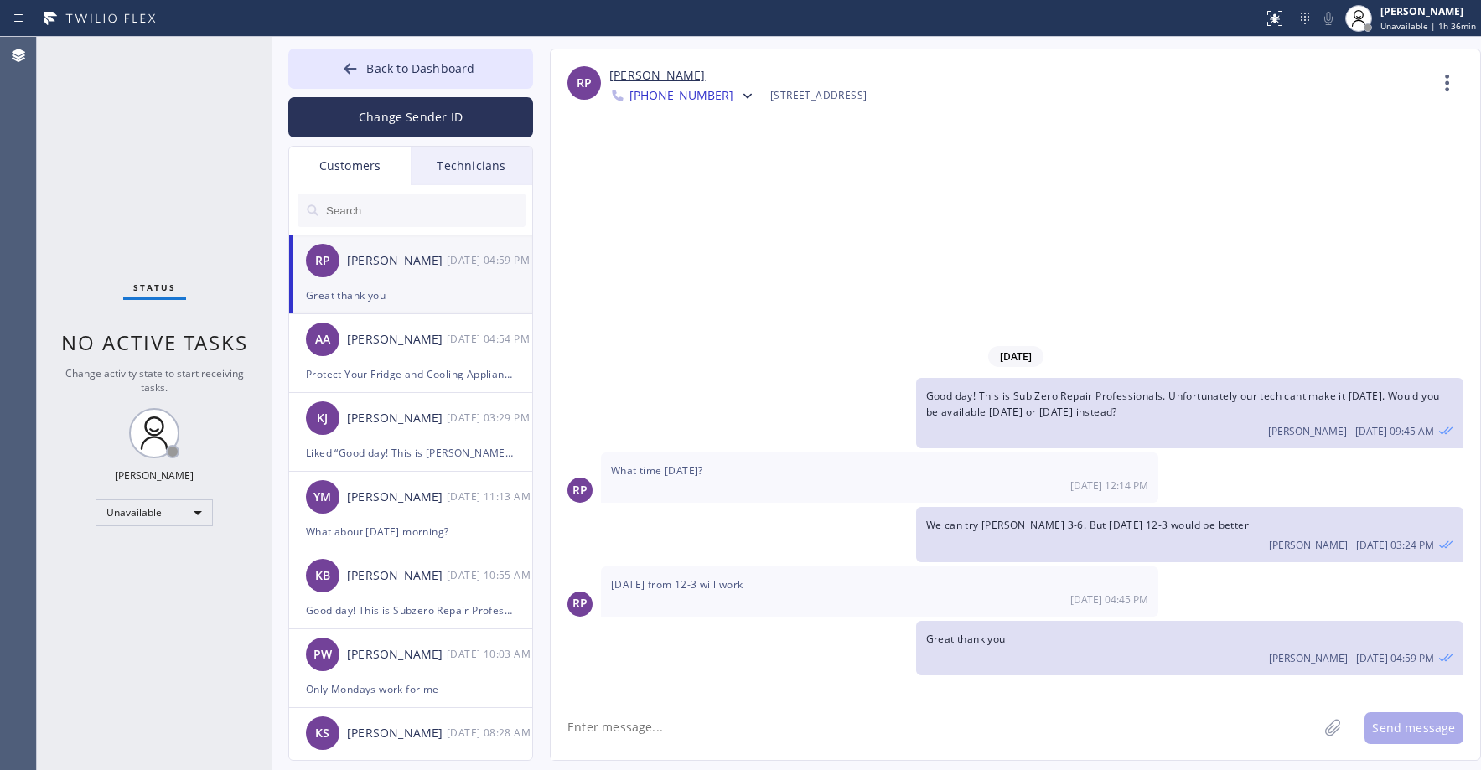
click at [116, 113] on div "Status No active tasks Change activity state to start receiving tasks. [PERSON_…" at bounding box center [154, 403] width 235 height 733
click at [410, 65] on span "Back to Dashboard" at bounding box center [420, 68] width 108 height 16
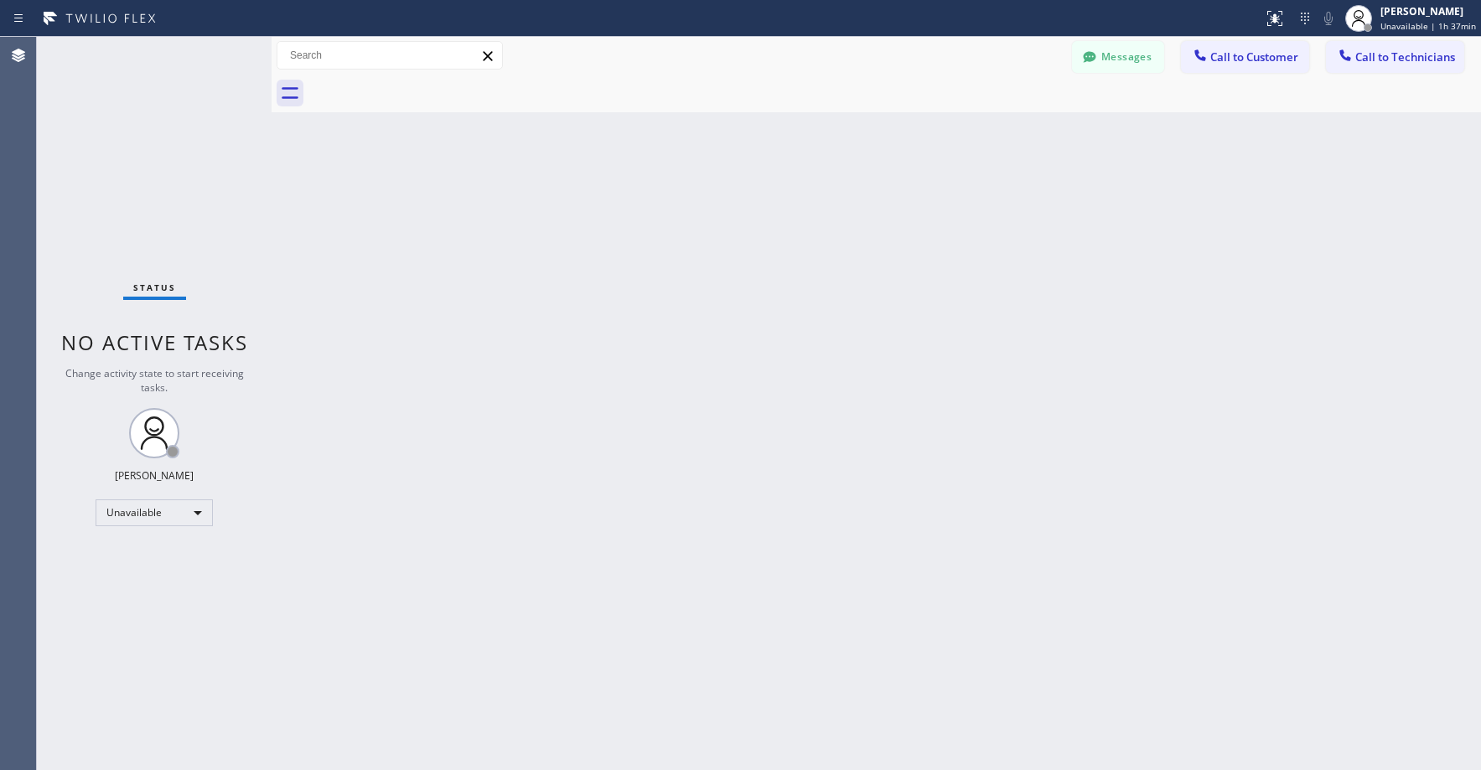
drag, startPoint x: 151, startPoint y: 128, endPoint x: 140, endPoint y: 227, distance: 99.5
click at [151, 130] on div "Status No active tasks Change activity state to start receiving tasks. [PERSON_…" at bounding box center [154, 403] width 235 height 733
click at [117, 510] on div "Unavailable" at bounding box center [154, 513] width 117 height 27
click at [132, 535] on li "Offline" at bounding box center [153, 536] width 114 height 20
click at [197, 153] on div "Status No active tasks Change activity state to start receiving tasks. [PERSON_…" at bounding box center [154, 403] width 235 height 733
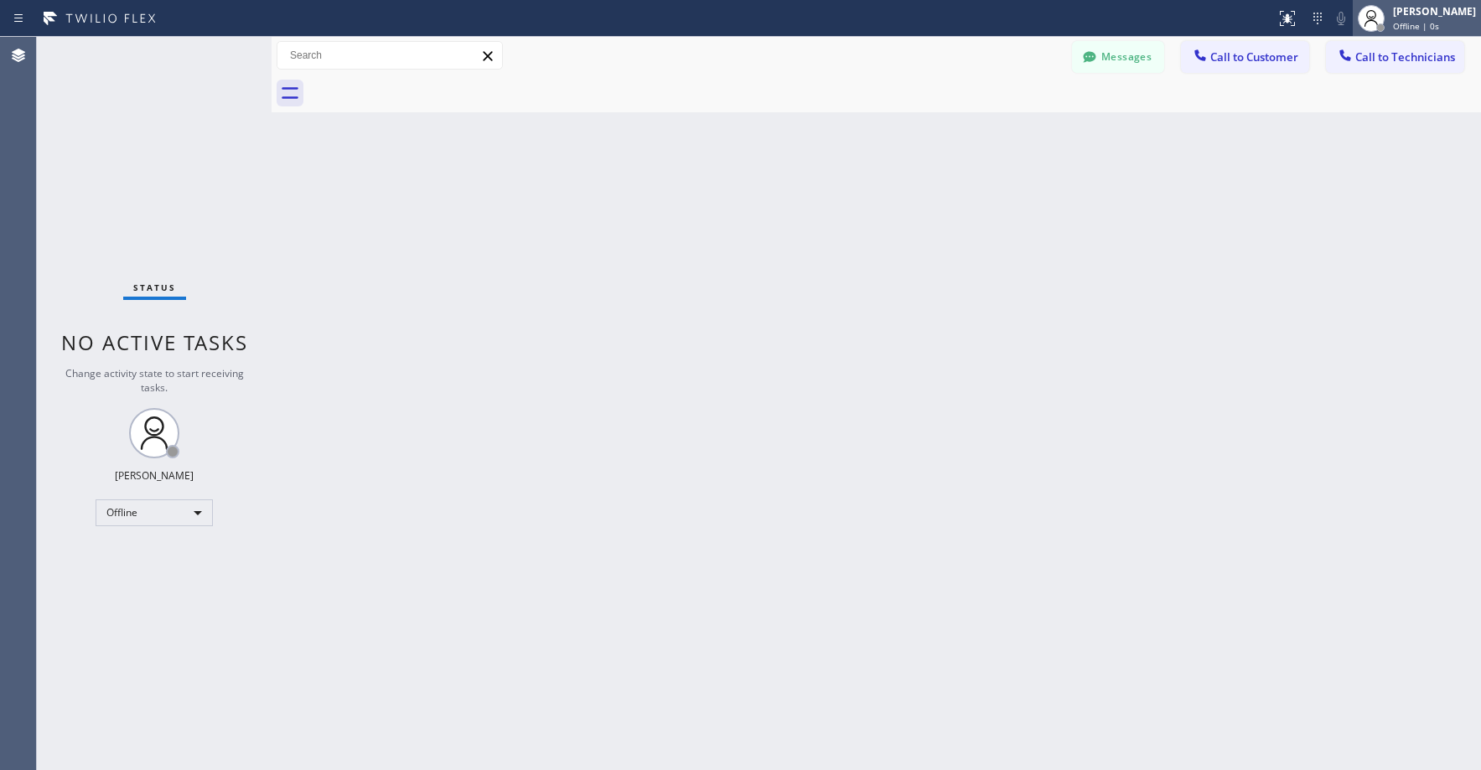
click at [1419, 23] on span "Offline | 0s" at bounding box center [1416, 26] width 46 height 12
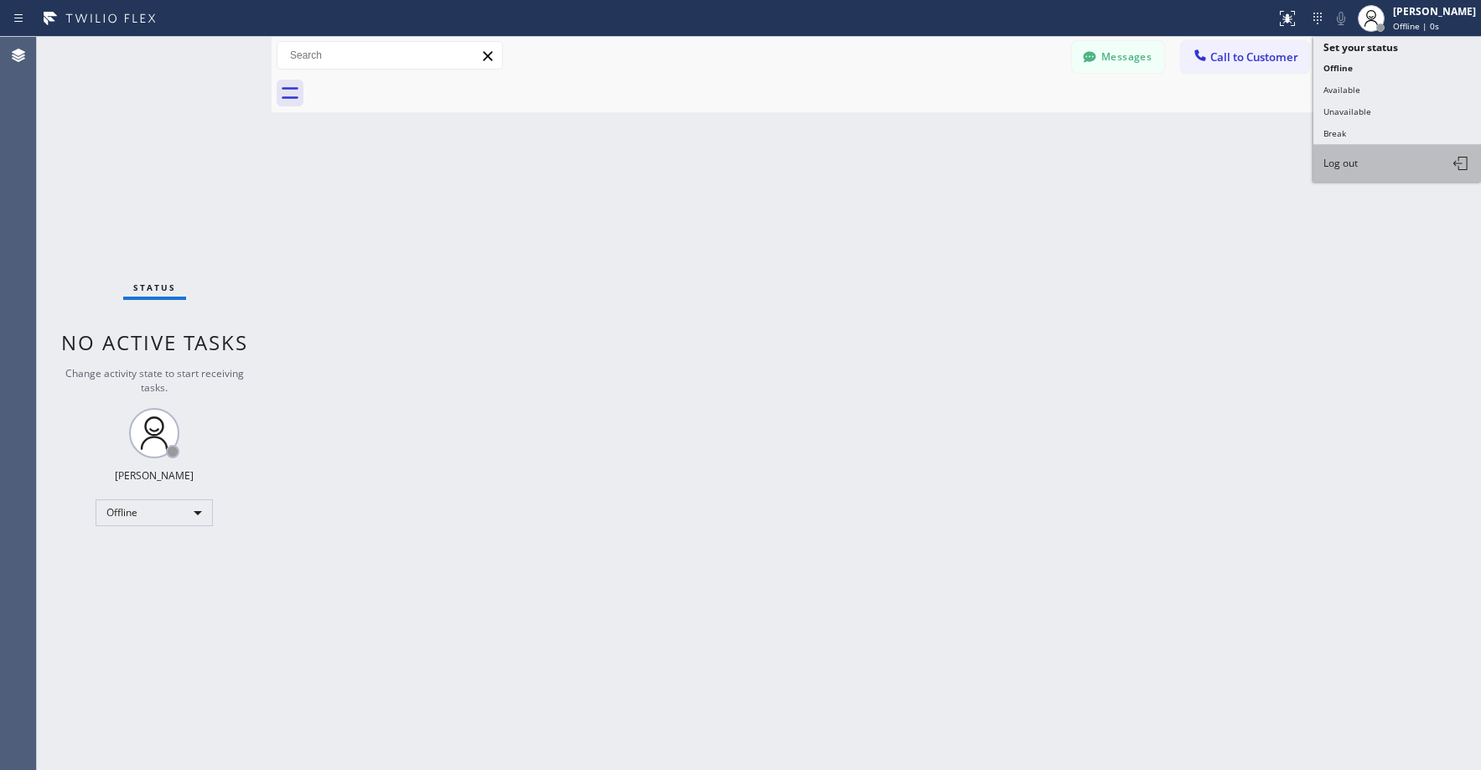
click at [1388, 171] on button "Log out" at bounding box center [1397, 163] width 168 height 37
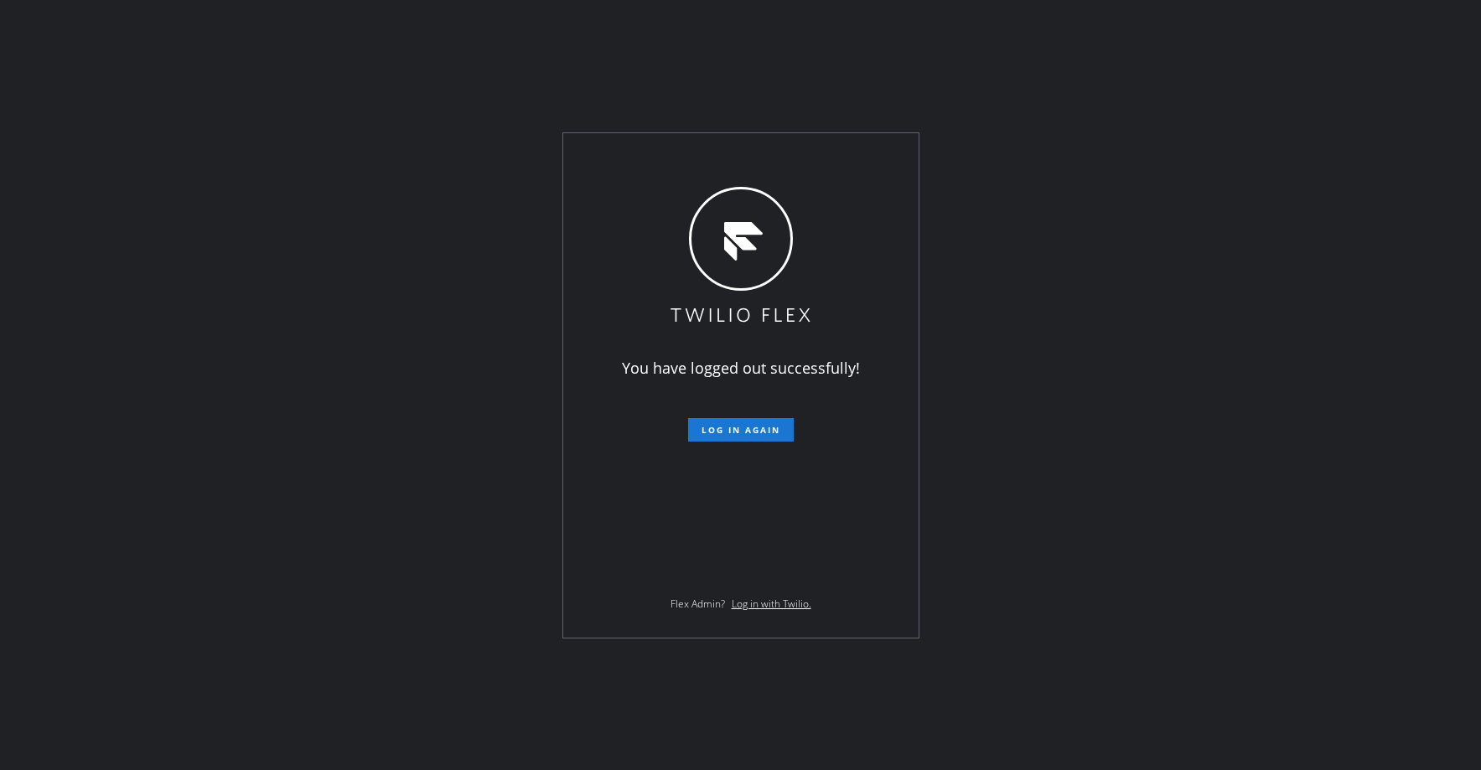
click at [151, 146] on div "You have logged out successfully! Log in again Flex Admin? Log in with Twilio." at bounding box center [740, 385] width 1481 height 770
